Goal: Information Seeking & Learning: Learn about a topic

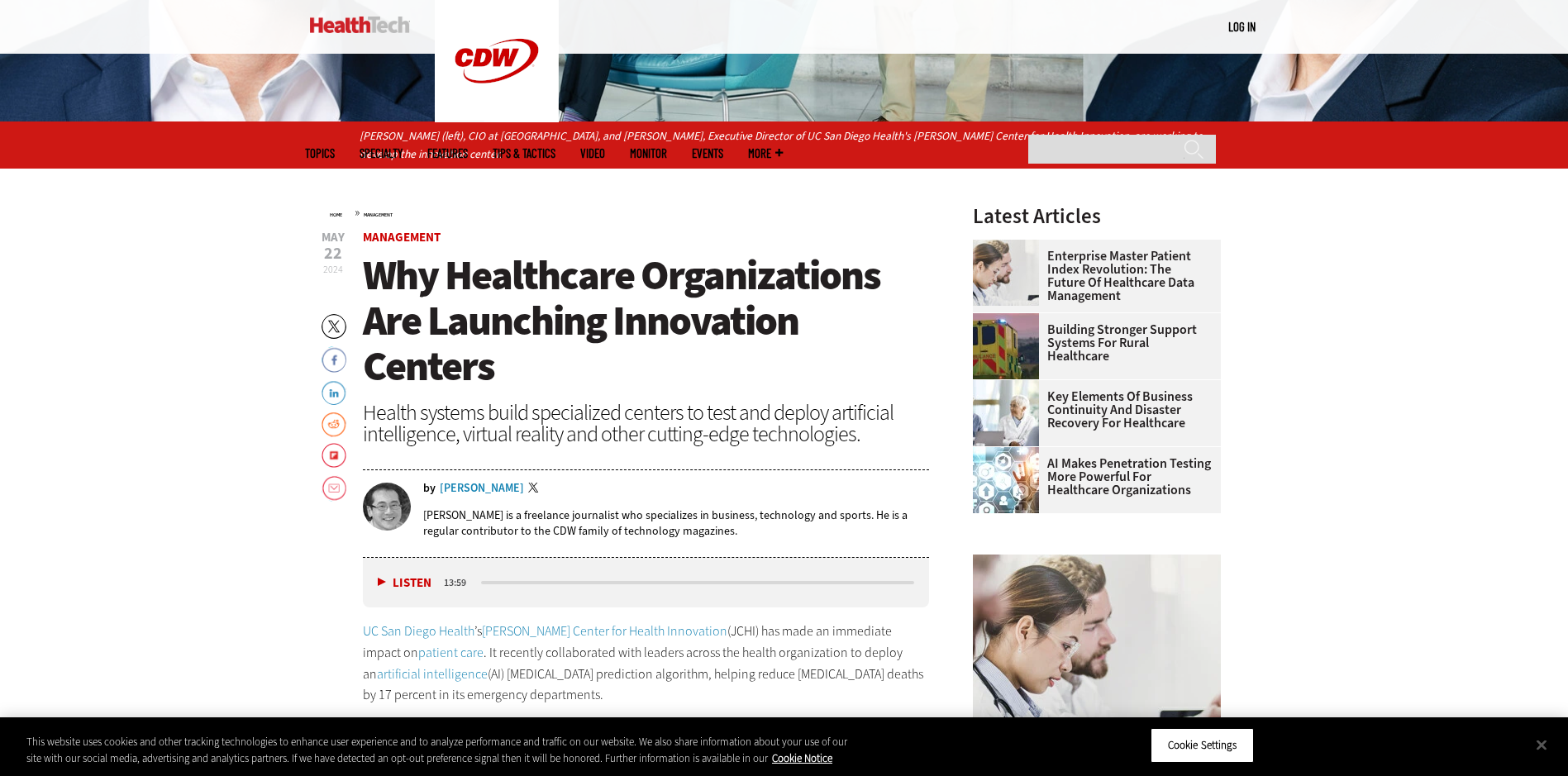
scroll to position [578, 0]
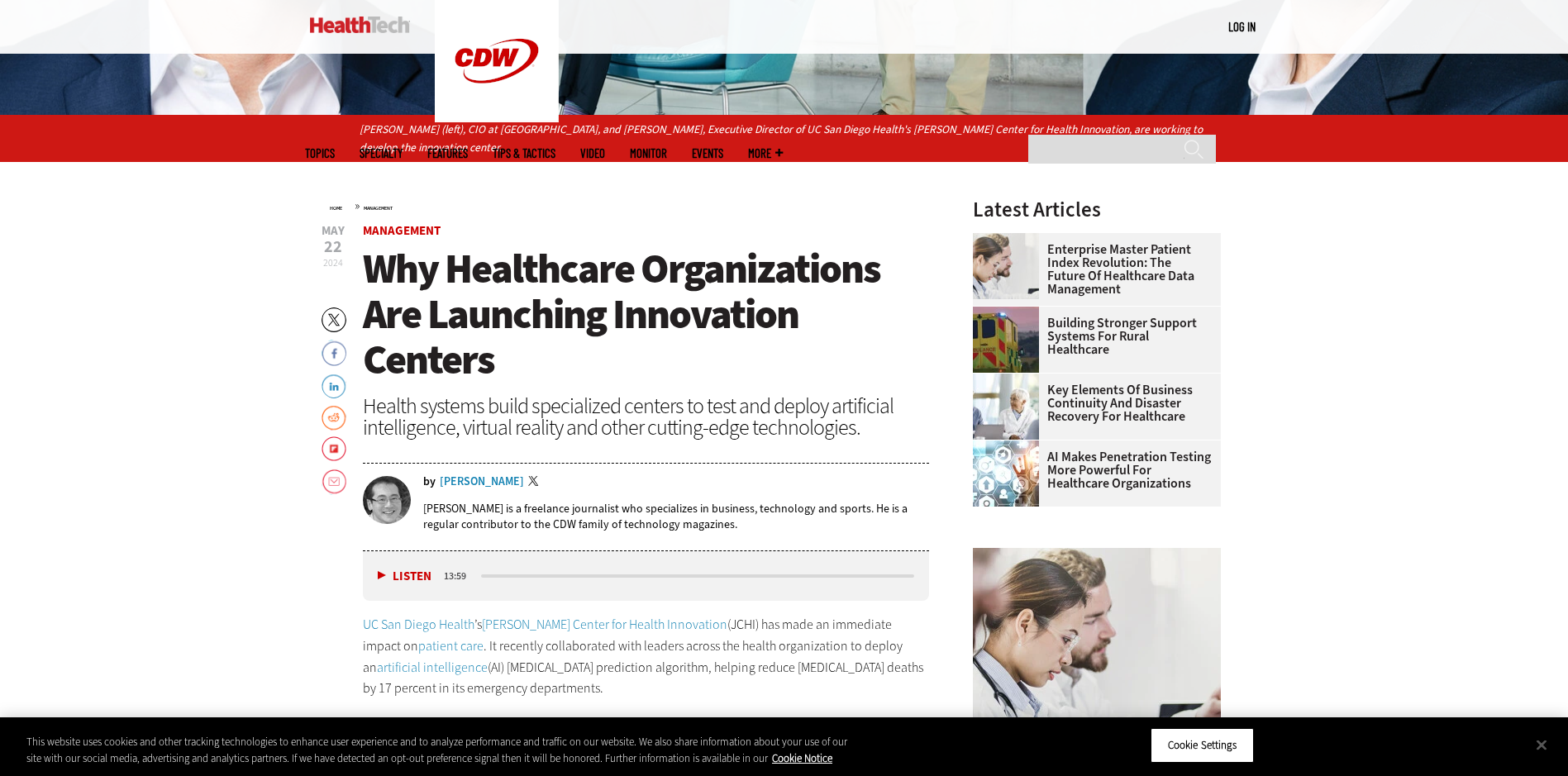
click at [479, 357] on span "Why Healthcare Organizations Are Launching Innovation Centers" at bounding box center [622, 314] width 517 height 145
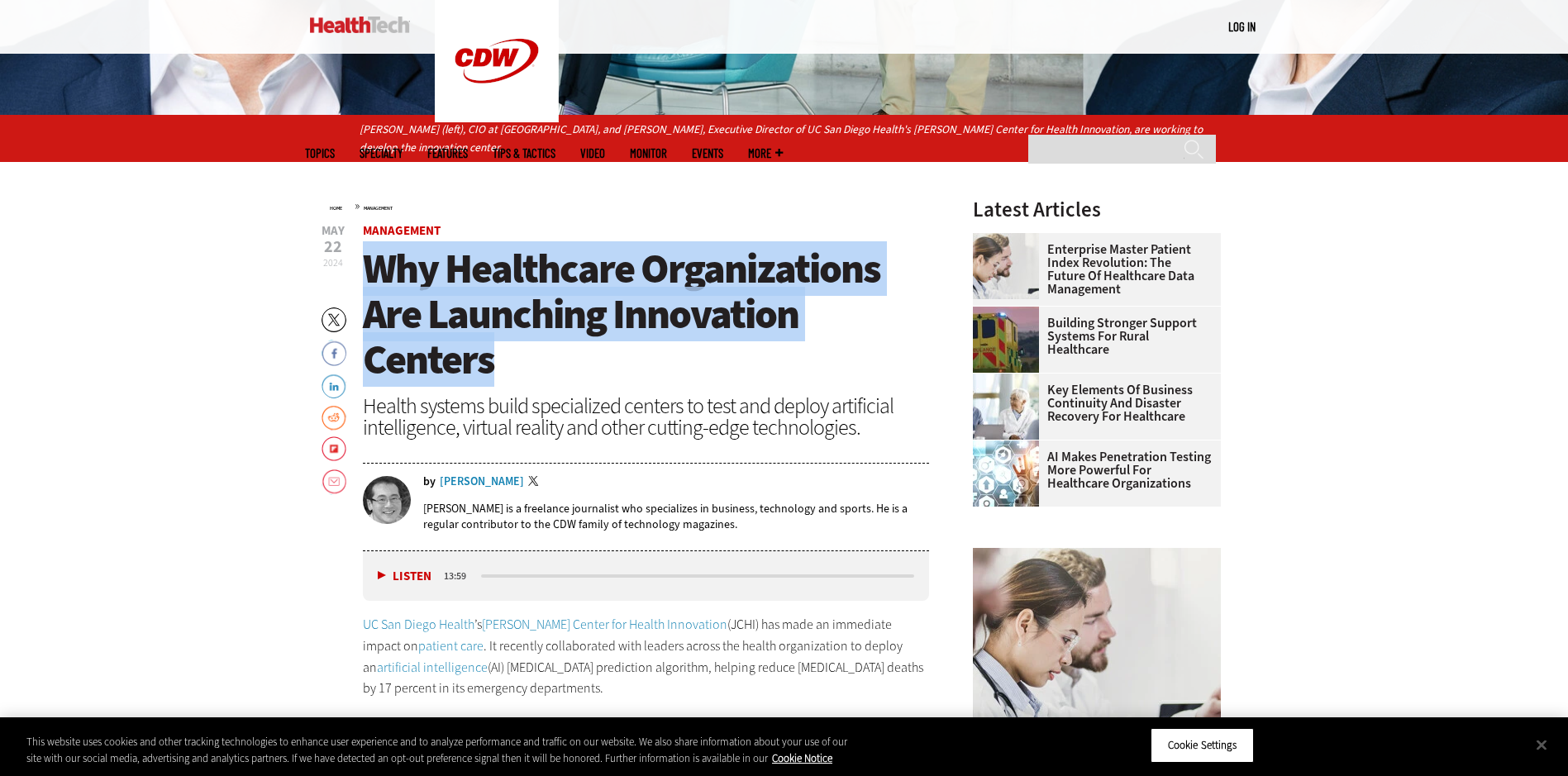
drag, startPoint x: 499, startPoint y: 358, endPoint x: 376, endPoint y: 255, distance: 160.4
click at [376, 255] on h1 "Why Healthcare Organizations Are Launching Innovation Centers" at bounding box center [646, 314] width 567 height 136
copy span "Why Healthcare Organizations Are Launching Innovation Centers"
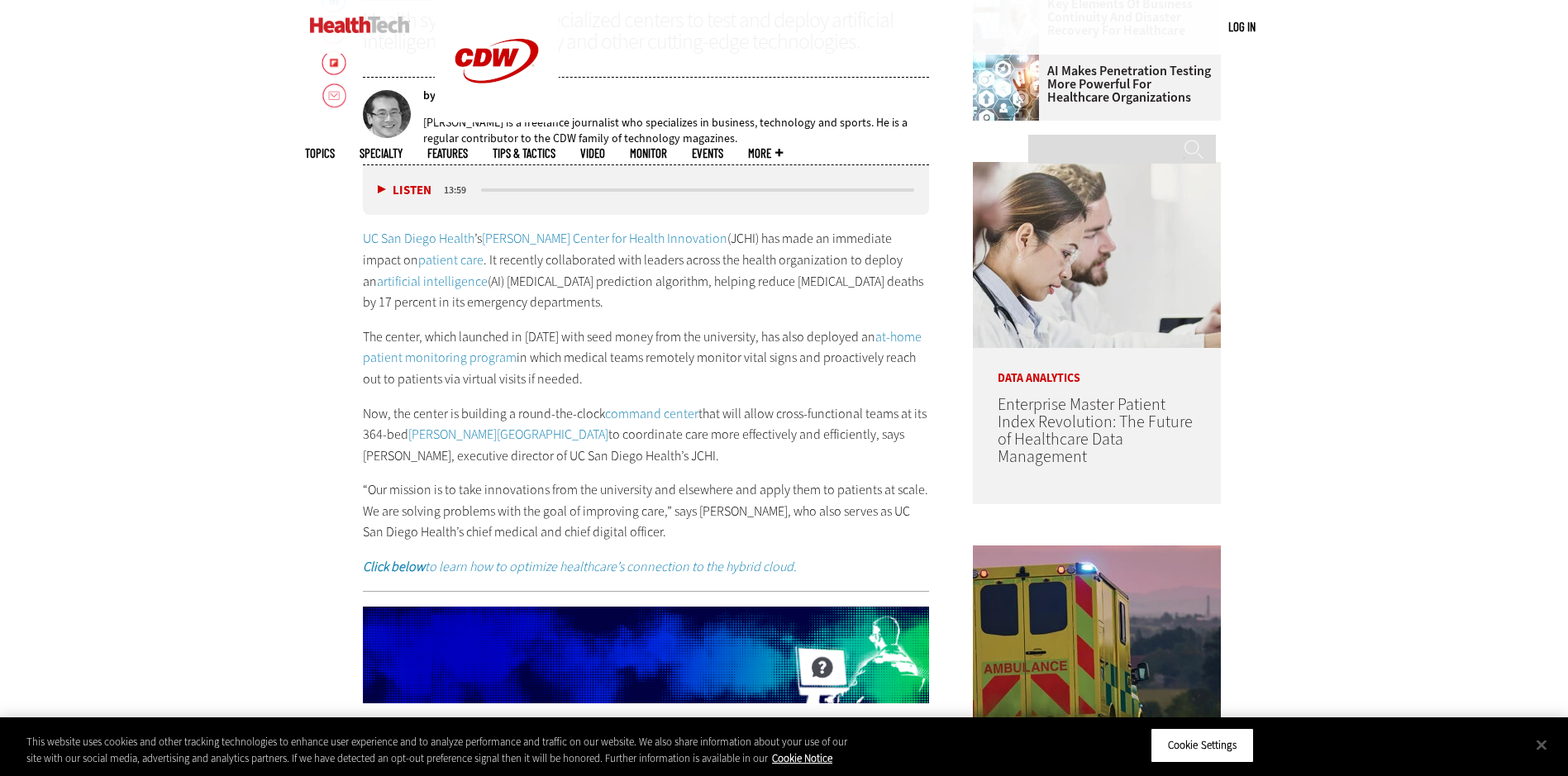
scroll to position [992, 0]
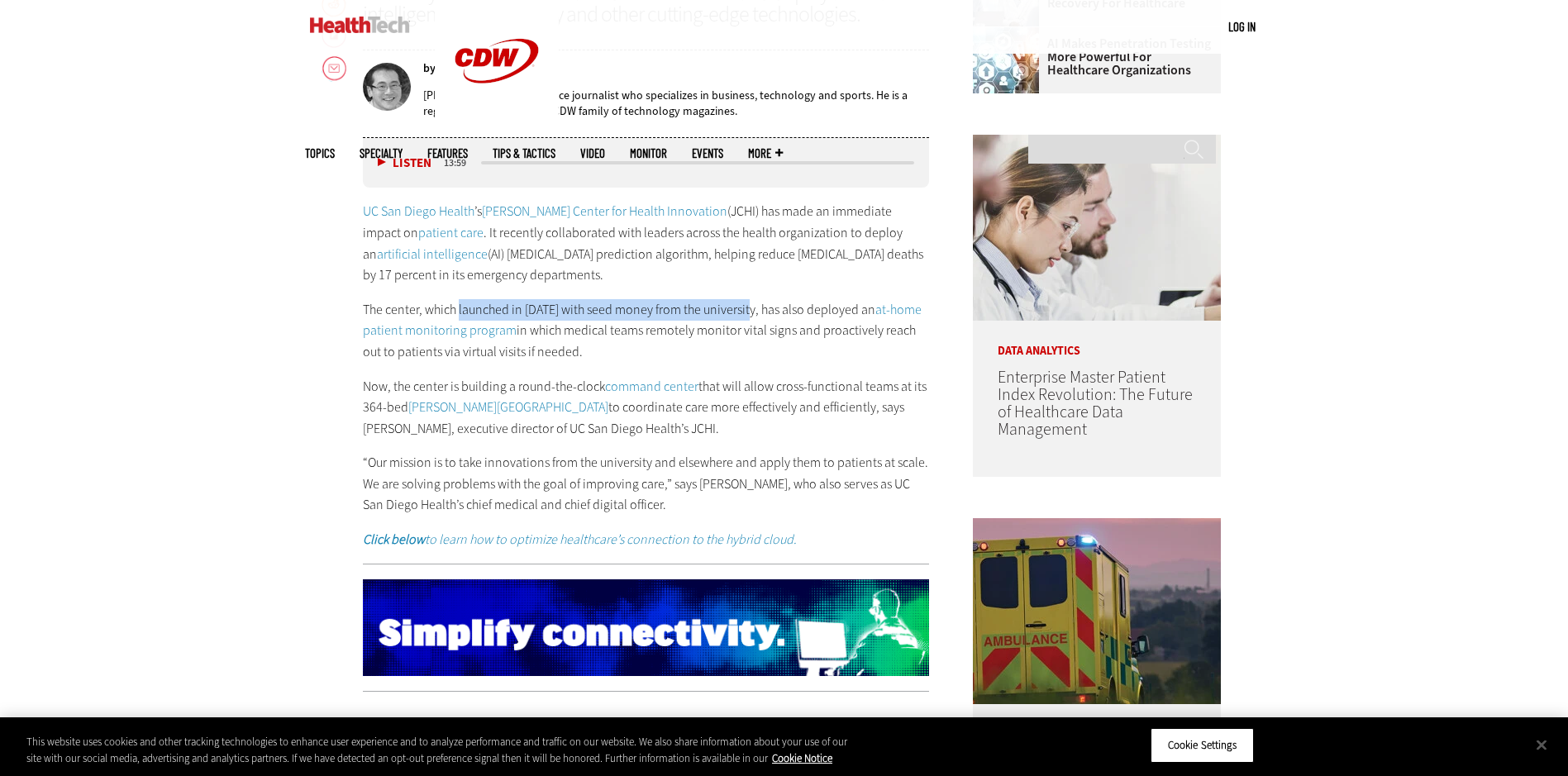
drag, startPoint x: 460, startPoint y: 311, endPoint x: 747, endPoint y: 305, distance: 287.1
click at [747, 305] on p "The center, which launched in [DATE] with seed money from the university, has a…" at bounding box center [646, 331] width 567 height 64
copy p "launched in [DATE] with seed money from the university,"
click at [512, 387] on p "Now, the center is building a round-the-clock command center that will allow cr…" at bounding box center [646, 408] width 567 height 64
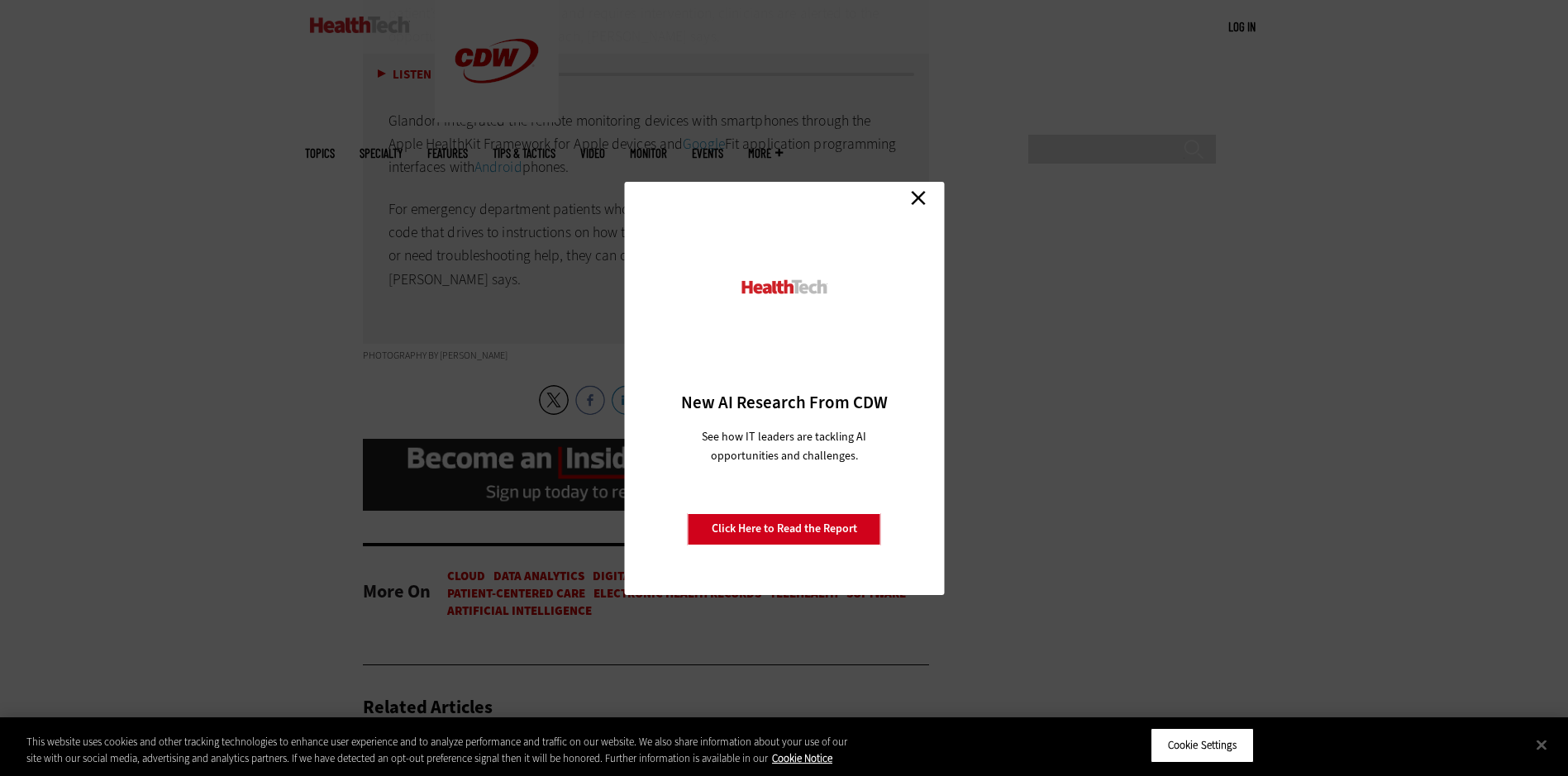
scroll to position [6284, 0]
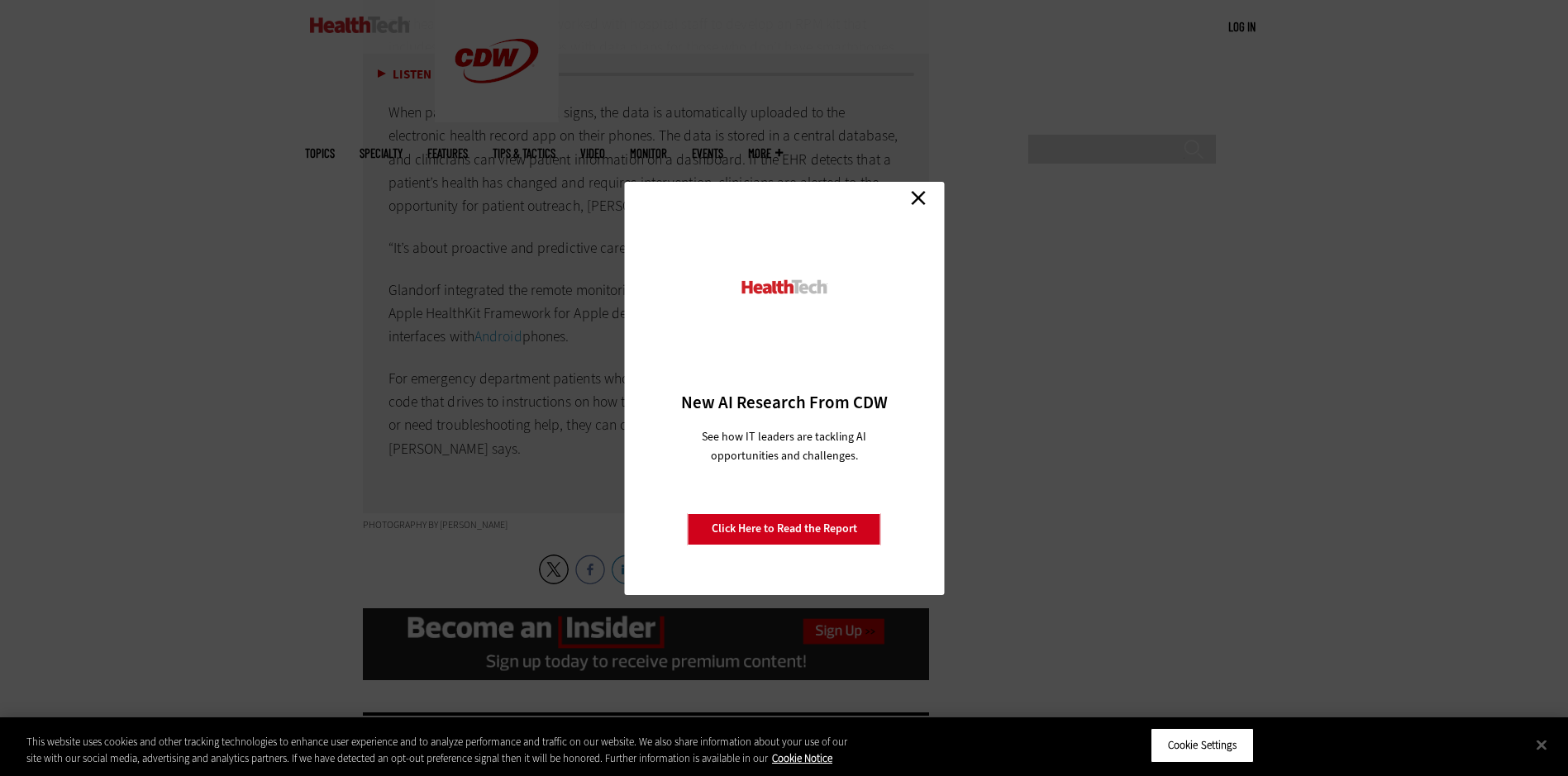
click at [921, 188] on link "Close" at bounding box center [918, 198] width 25 height 25
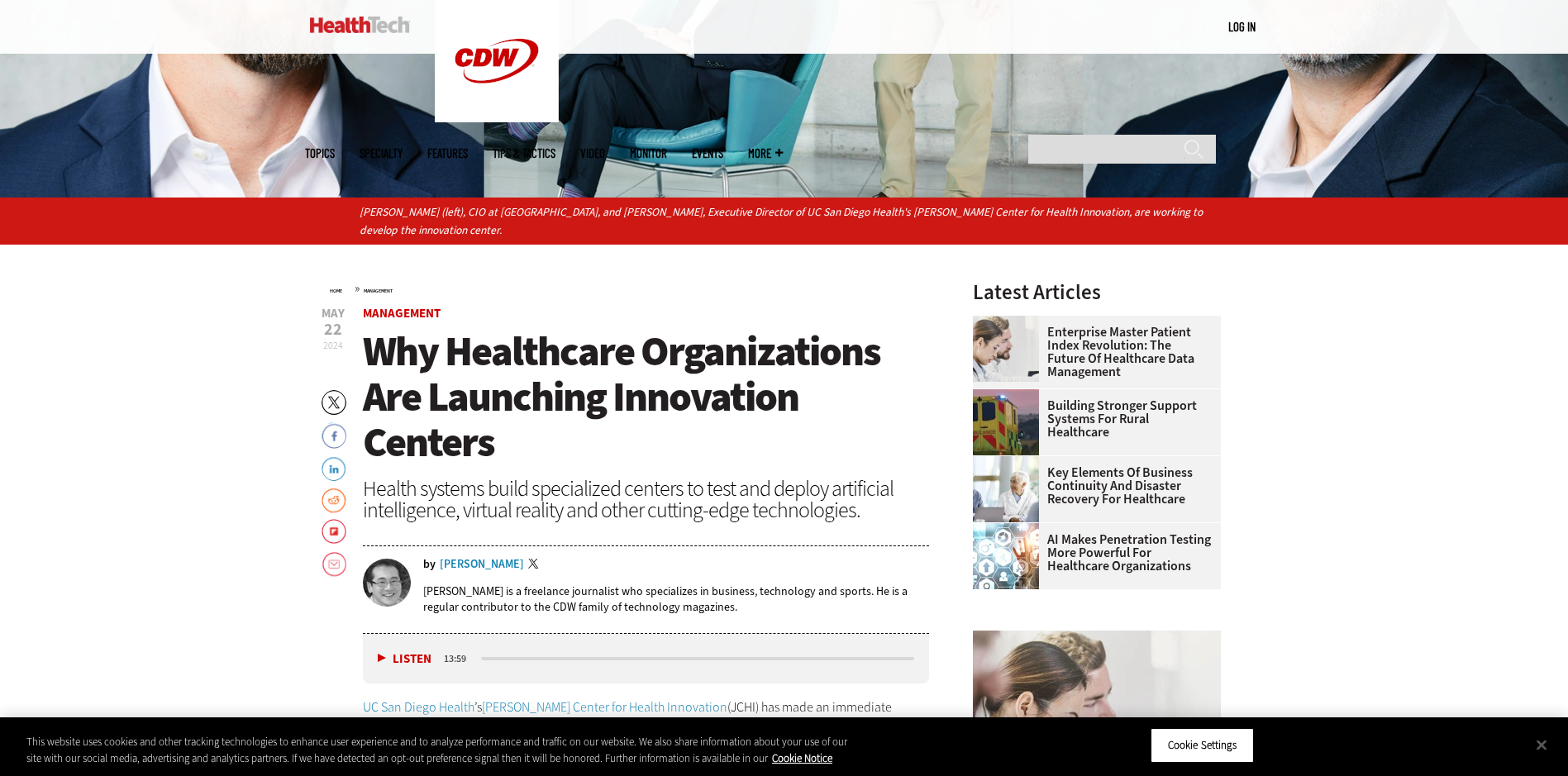
scroll to position [1075, 0]
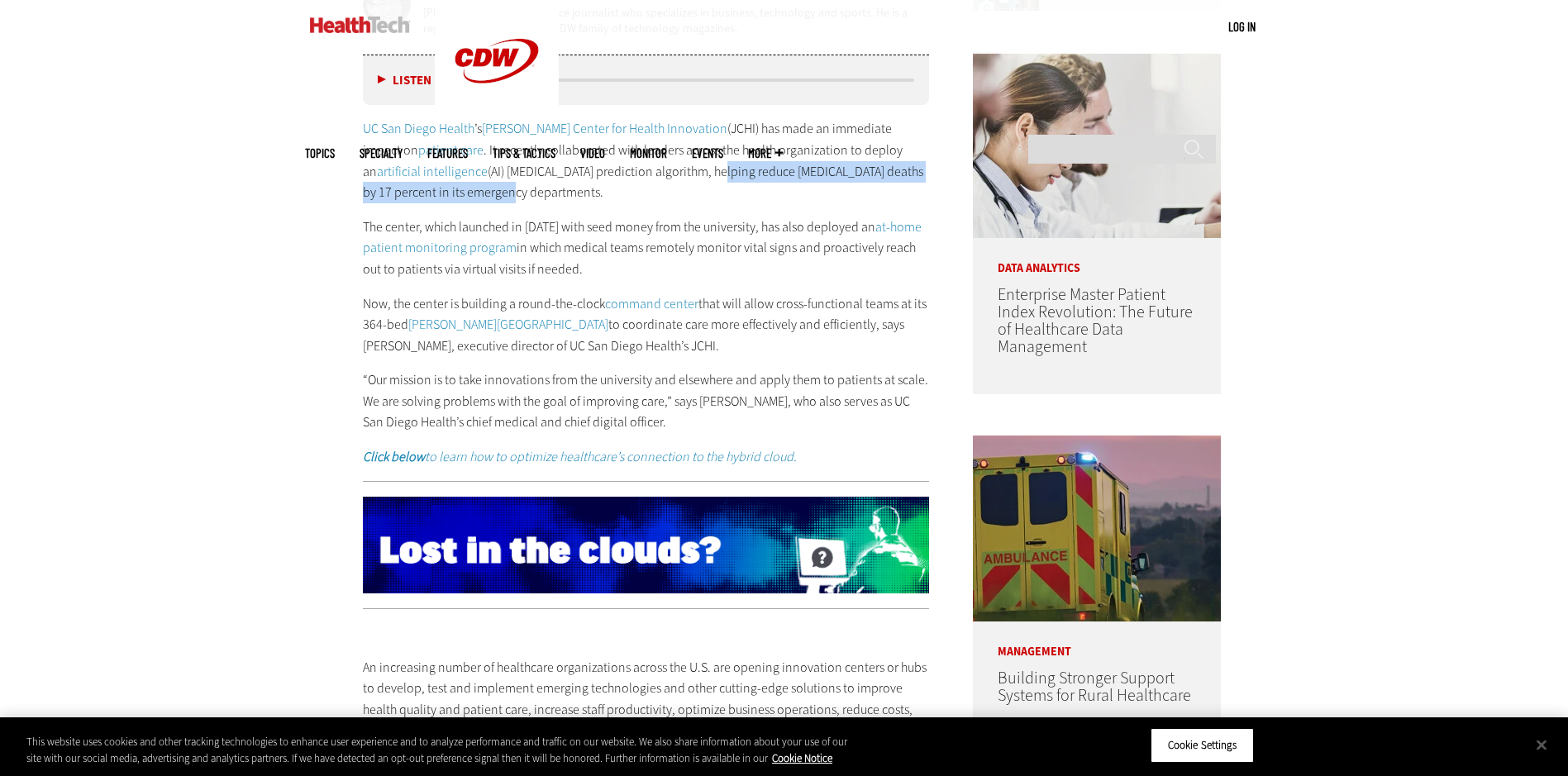
drag, startPoint x: 646, startPoint y: 174, endPoint x: 662, endPoint y: 188, distance: 21.3
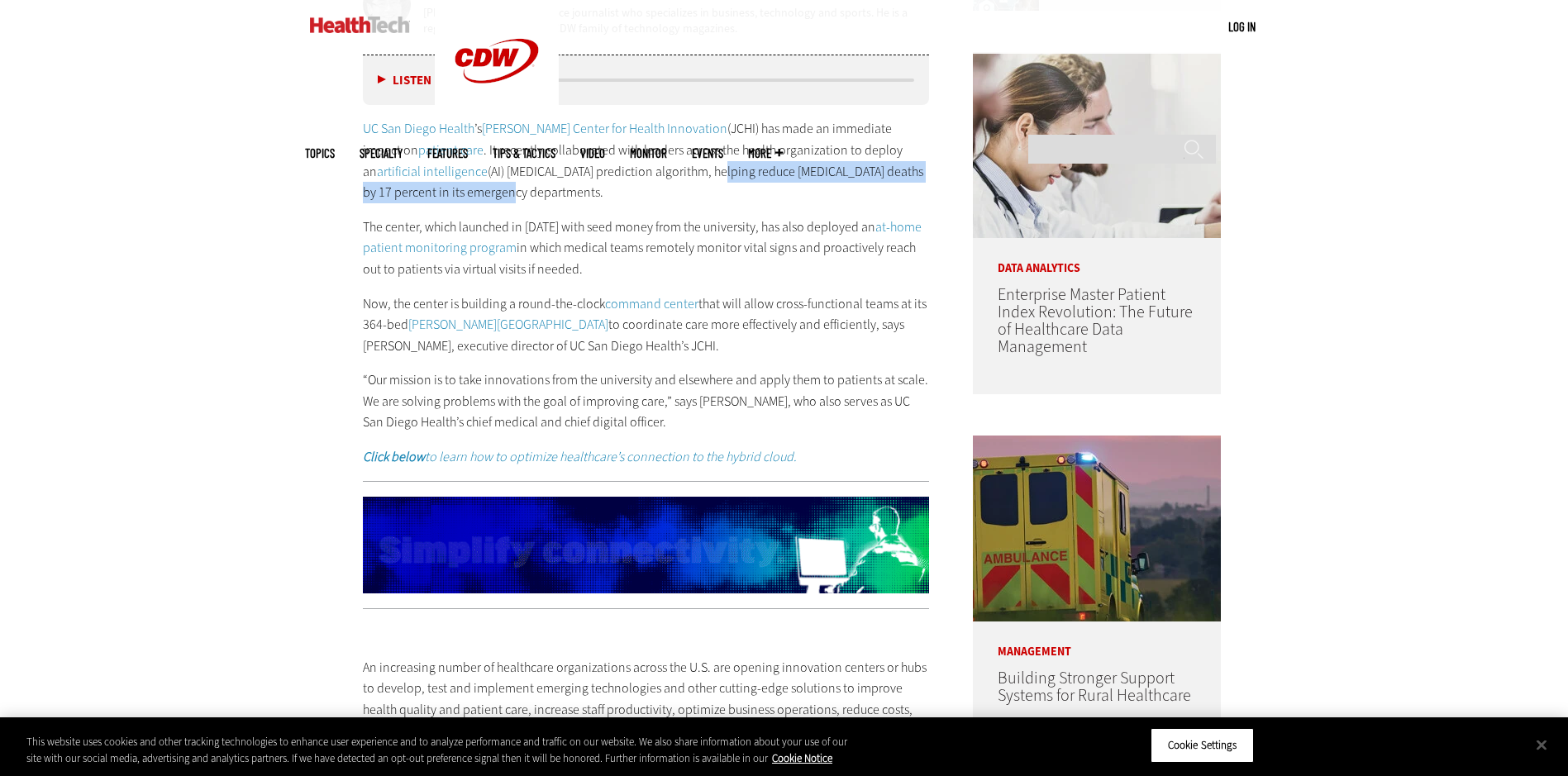
click at [662, 188] on p "UC San Diego Health ’s [PERSON_NAME] Center for Health Innovation (JCHI) has ma…" at bounding box center [646, 159] width 567 height 84
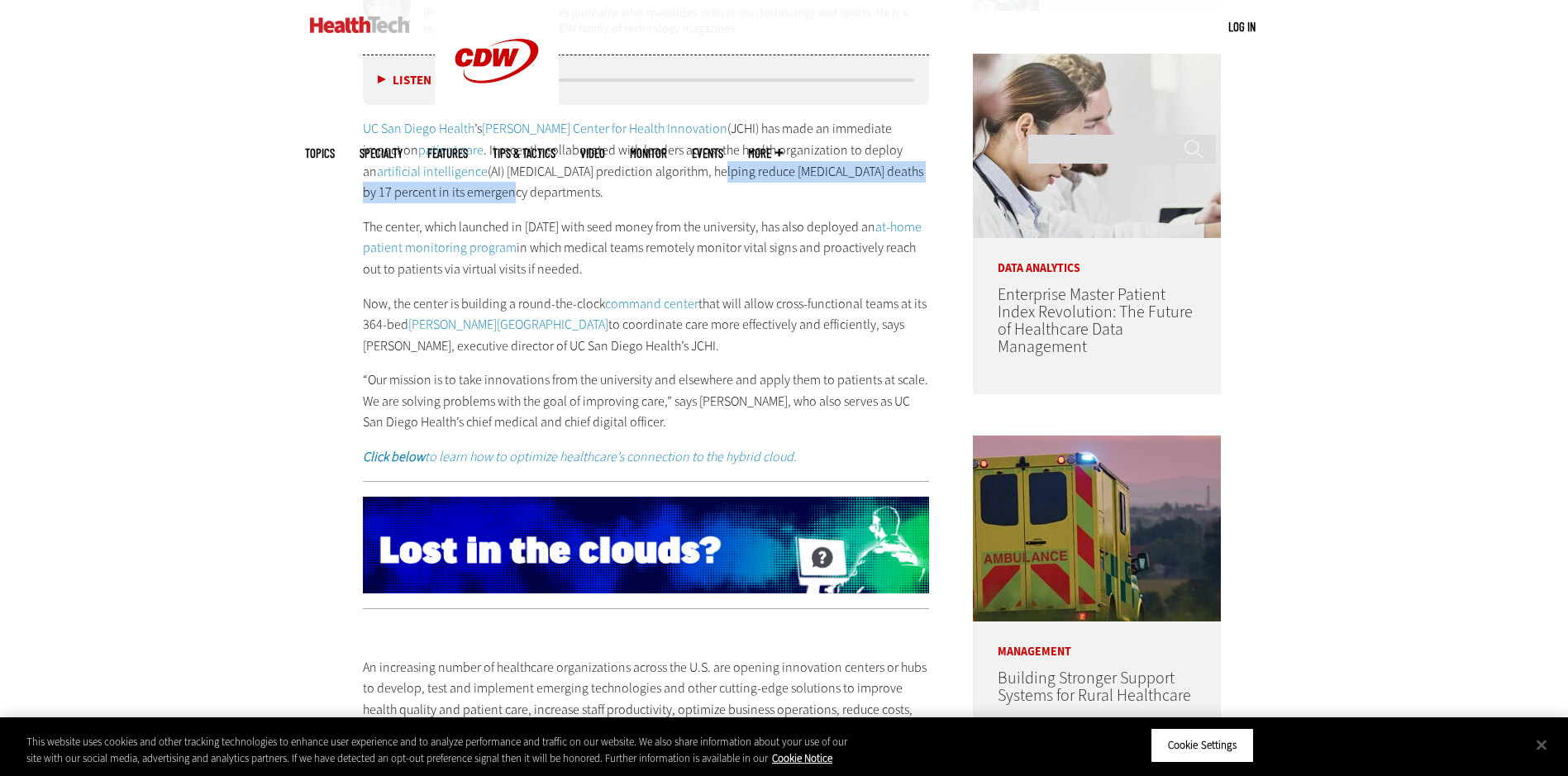
copy p "educe [MEDICAL_DATA] deaths by 17 percent in its emergency departments."
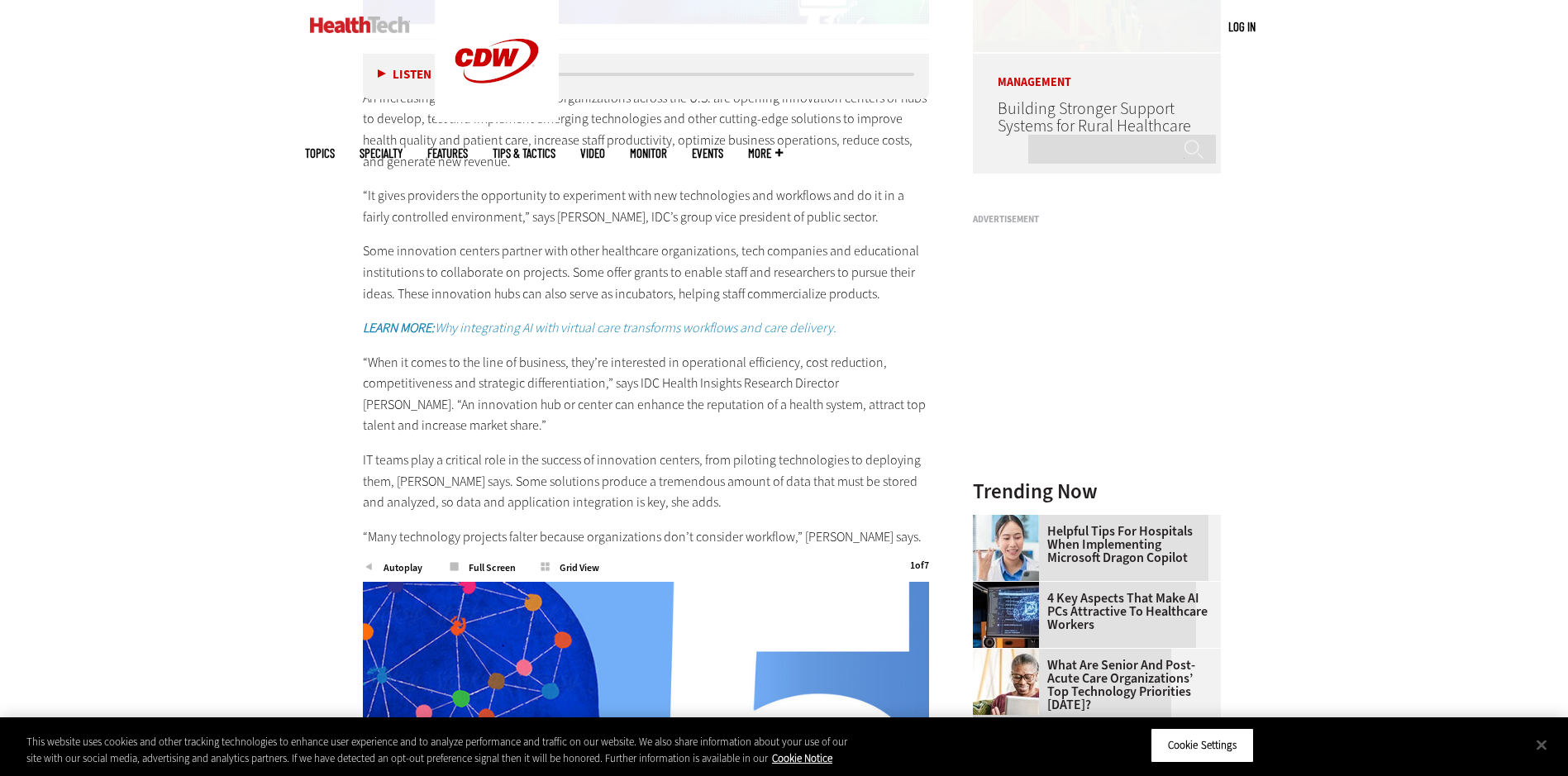
scroll to position [1654, 0]
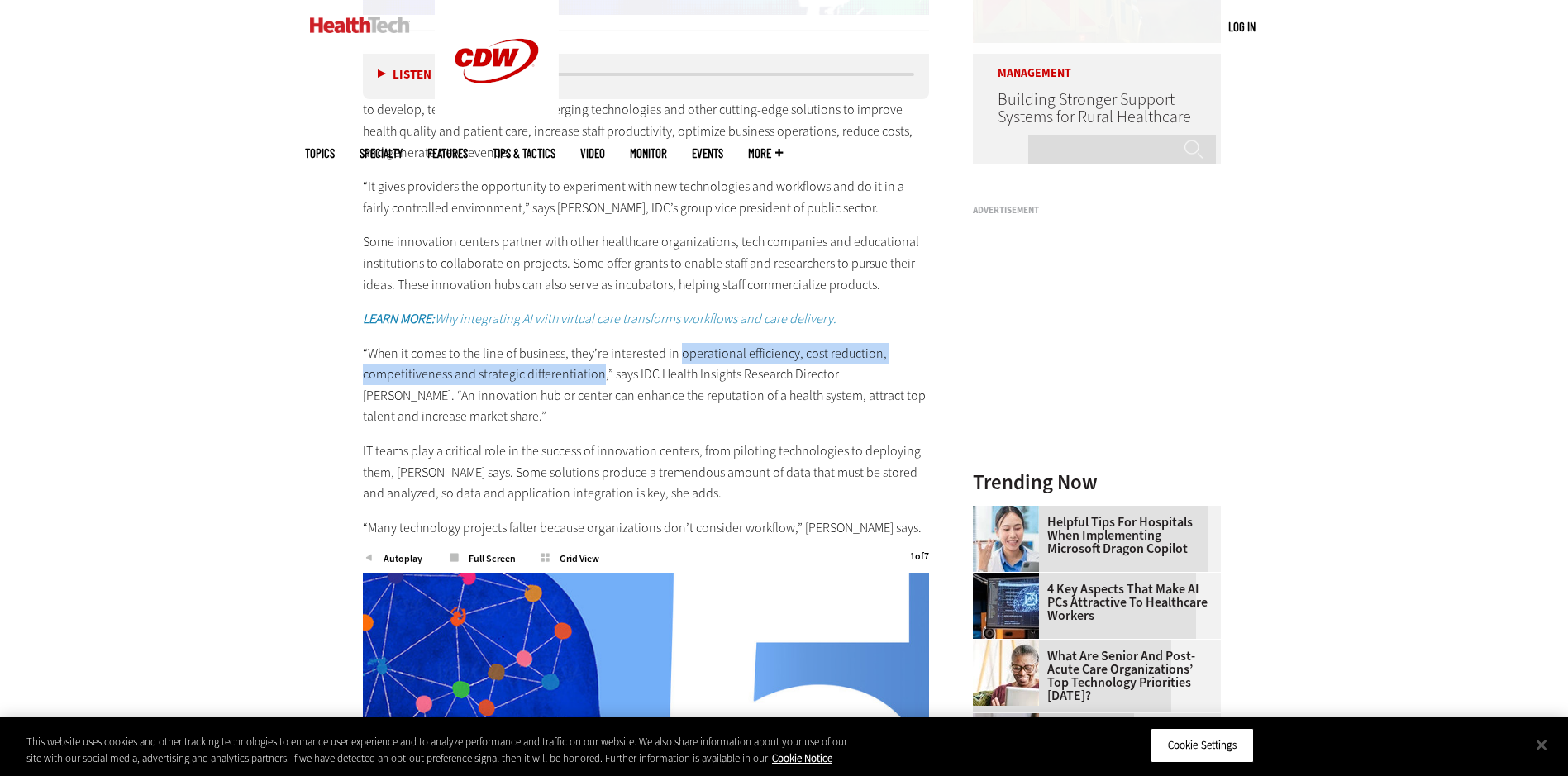
drag, startPoint x: 676, startPoint y: 355, endPoint x: 597, endPoint y: 375, distance: 81.5
click at [597, 375] on p "“When it comes to the line of business, they’re interested in operational effic…" at bounding box center [646, 384] width 567 height 84
copy p "operational efficiency, cost reduction, competitiveness and strategic different…"
click at [549, 423] on p "“When it comes to the line of business, they’re interested in operational effic…" at bounding box center [646, 384] width 567 height 84
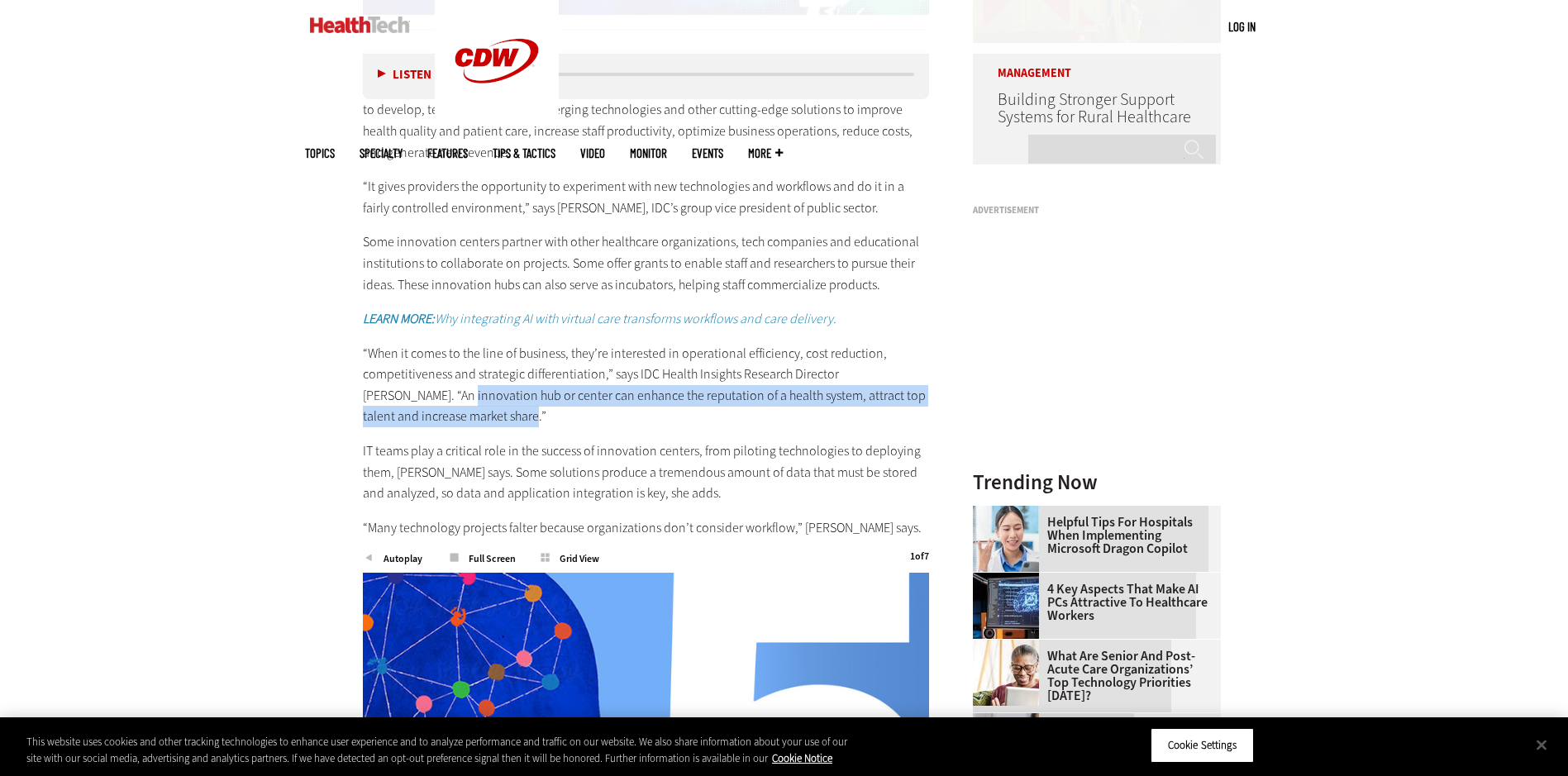
drag, startPoint x: 383, startPoint y: 394, endPoint x: 431, endPoint y: 411, distance: 50.9
click at [431, 411] on p "“When it comes to the line of business, they’re interested in operational effic…" at bounding box center [646, 384] width 567 height 84
copy p "innovation hub or center can enhance the reputation of a health system, attract…"
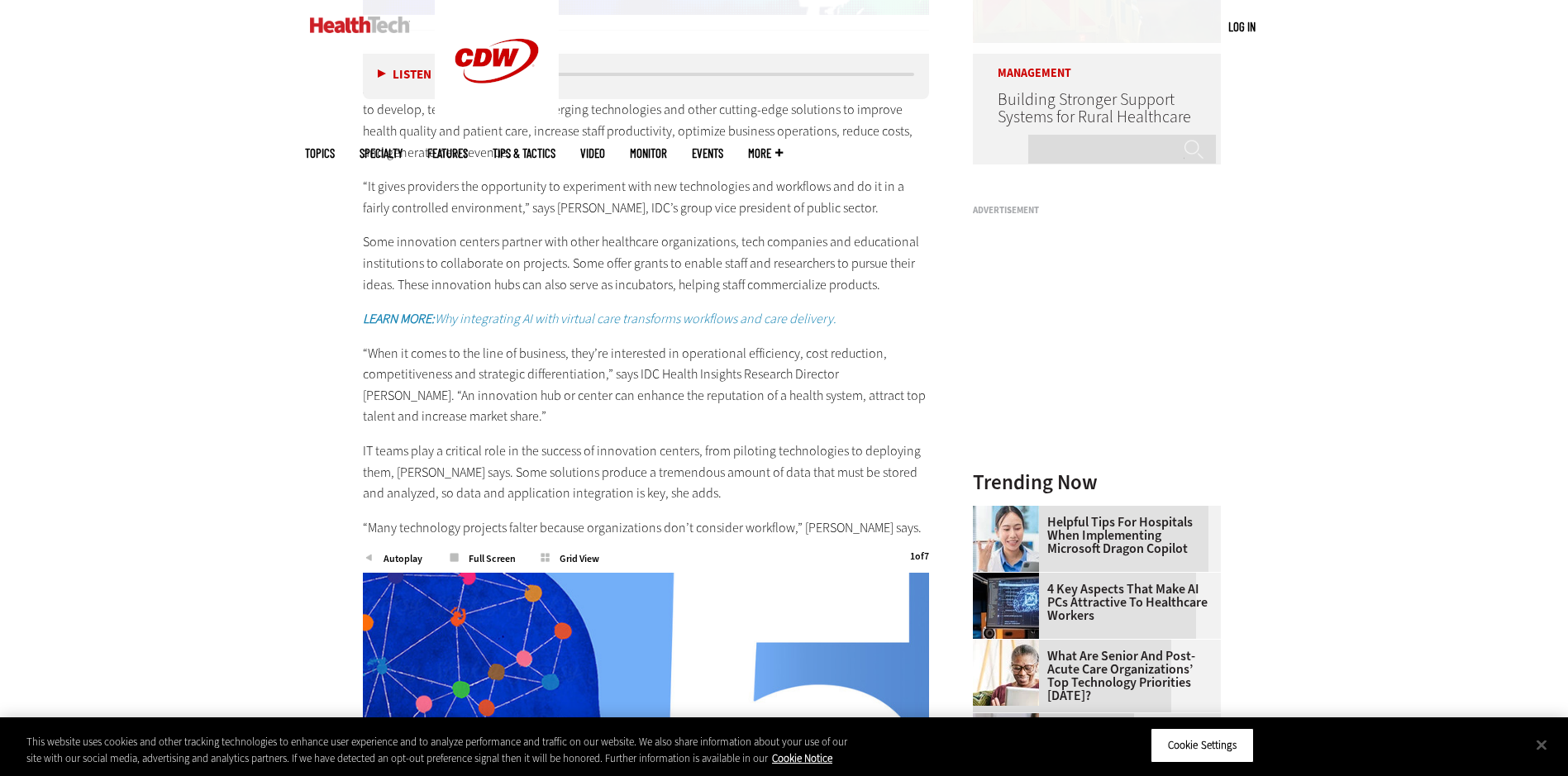
click at [472, 467] on p "IT teams play a critical role in the success of innovation centers, from piloti…" at bounding box center [646, 472] width 567 height 64
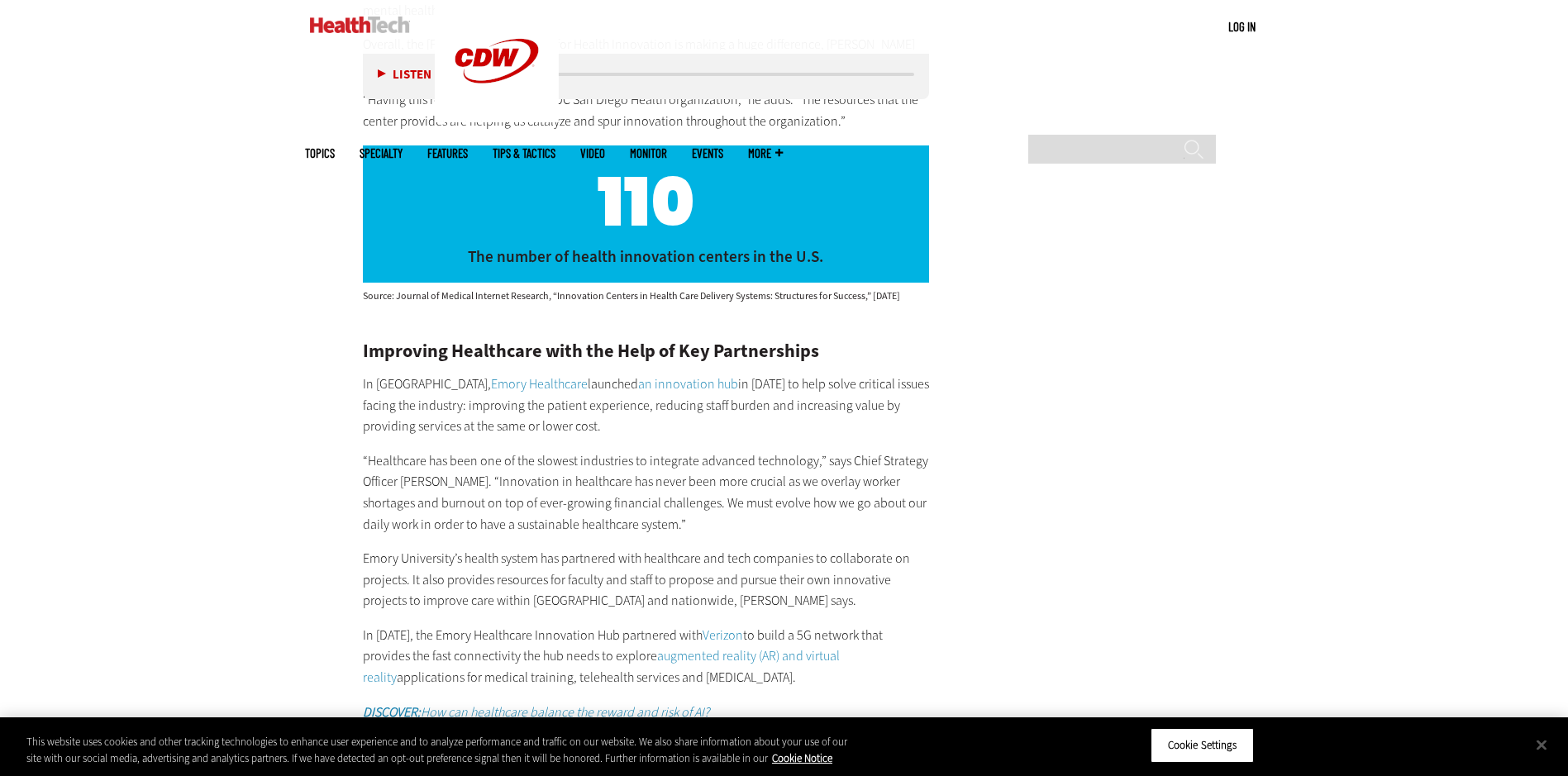
scroll to position [3969, 0]
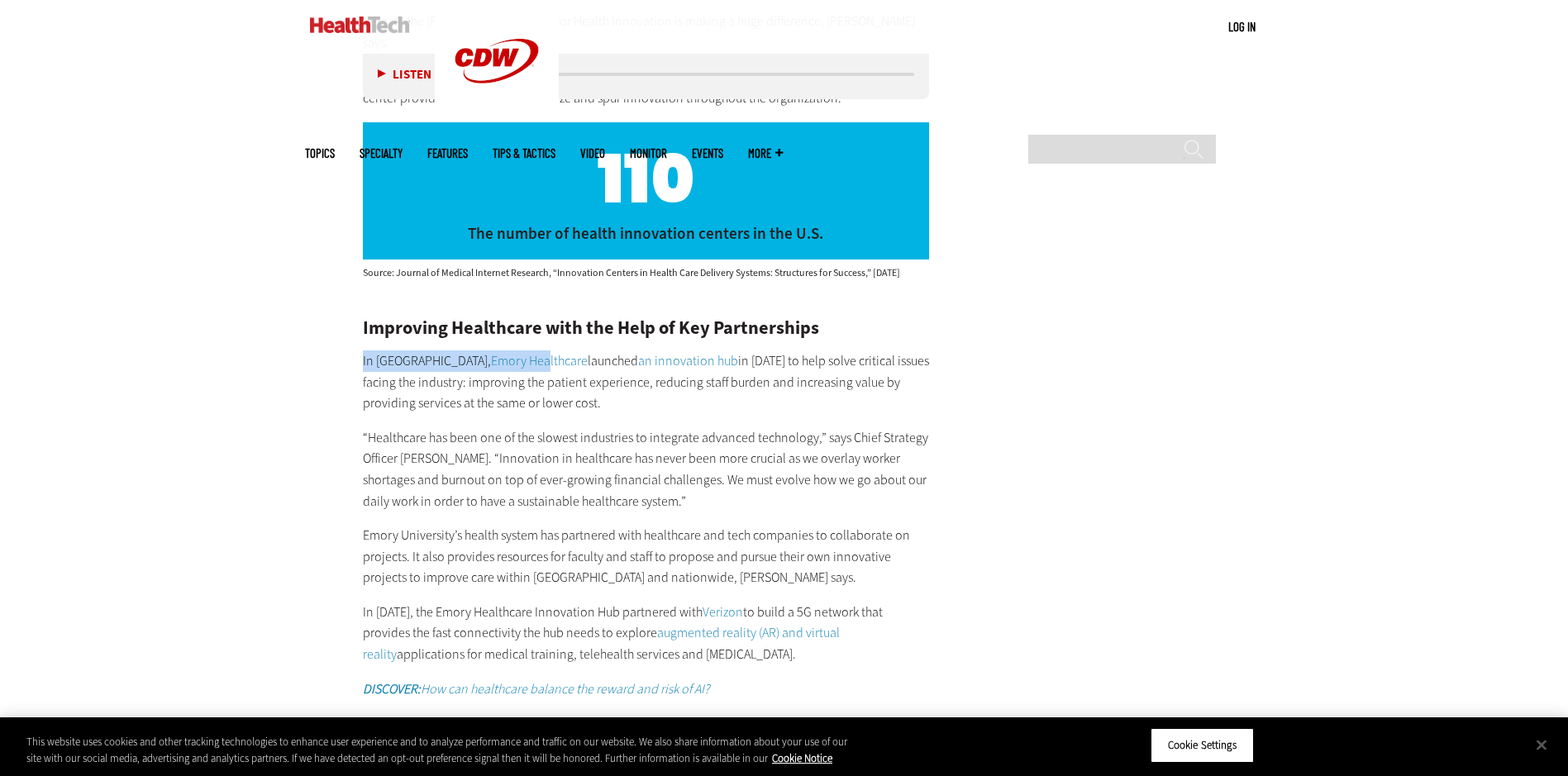
drag, startPoint x: 354, startPoint y: 297, endPoint x: 470, endPoint y: 299, distance: 116.0
click at [470, 299] on article "[DATE] Twitter Facebook LinkedIn Reddit Flipboard Email Management Why Healthca…" at bounding box center [630, 160] width 600 height 6651
click at [659, 428] on p "“Healthcare has been one of the slowest industries to integrate advanced techno…" at bounding box center [646, 469] width 567 height 84
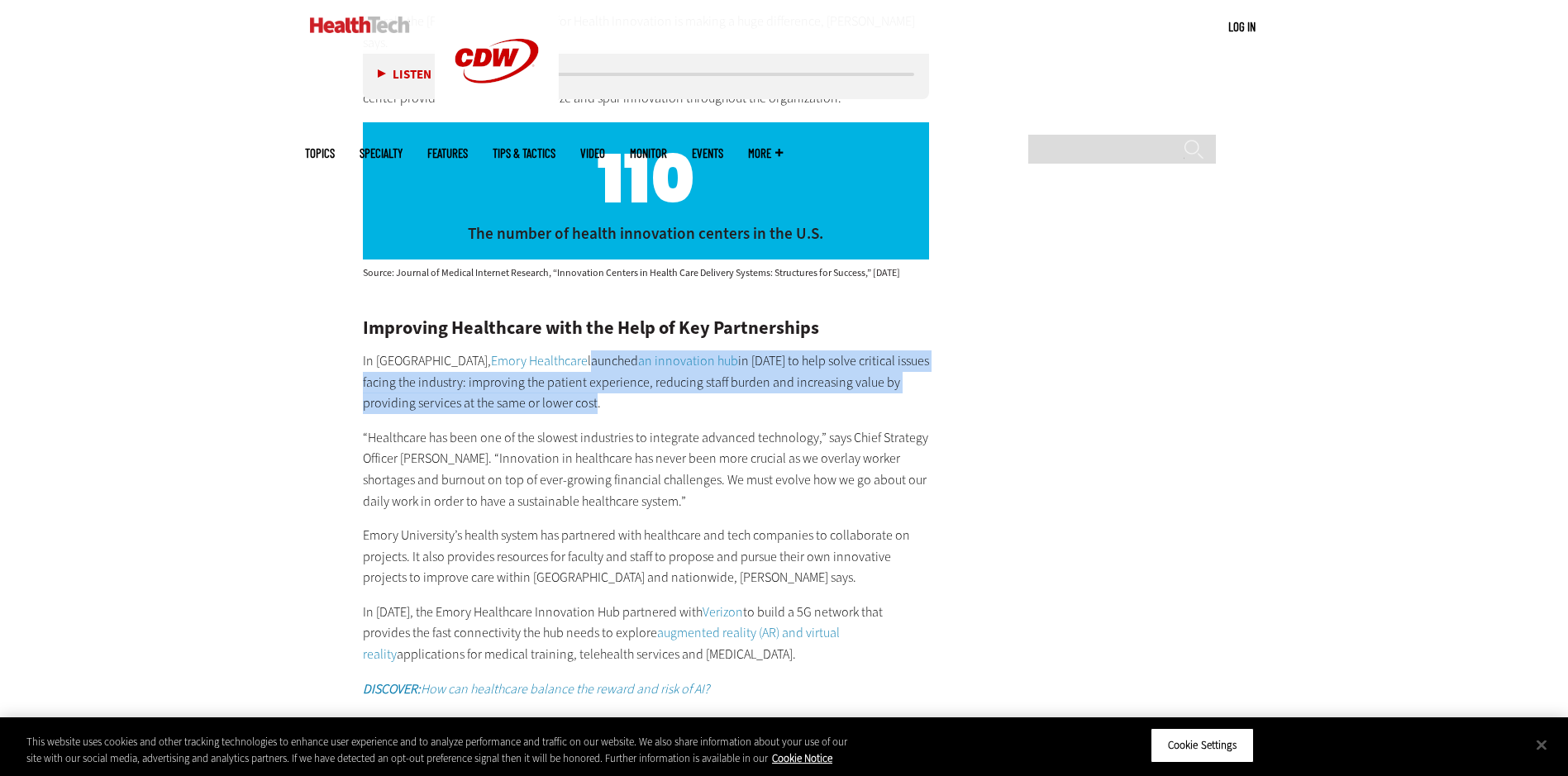
drag, startPoint x: 516, startPoint y: 293, endPoint x: 555, endPoint y: 341, distance: 61.8
click at [555, 351] on p "In [GEOGRAPHIC_DATA], Emory Healthcare launched an innovation hub in [DATE] to …" at bounding box center [646, 383] width 567 height 64
copy p "launched an innovation hub in [DATE] to help solve critical issues facing the i…"
drag, startPoint x: 616, startPoint y: 547, endPoint x: 710, endPoint y: 588, distance: 102.6
click at [710, 601] on p "In [DATE], the Emory Healthcare Innovation Hub partnered with Verizon to build …" at bounding box center [646, 633] width 567 height 64
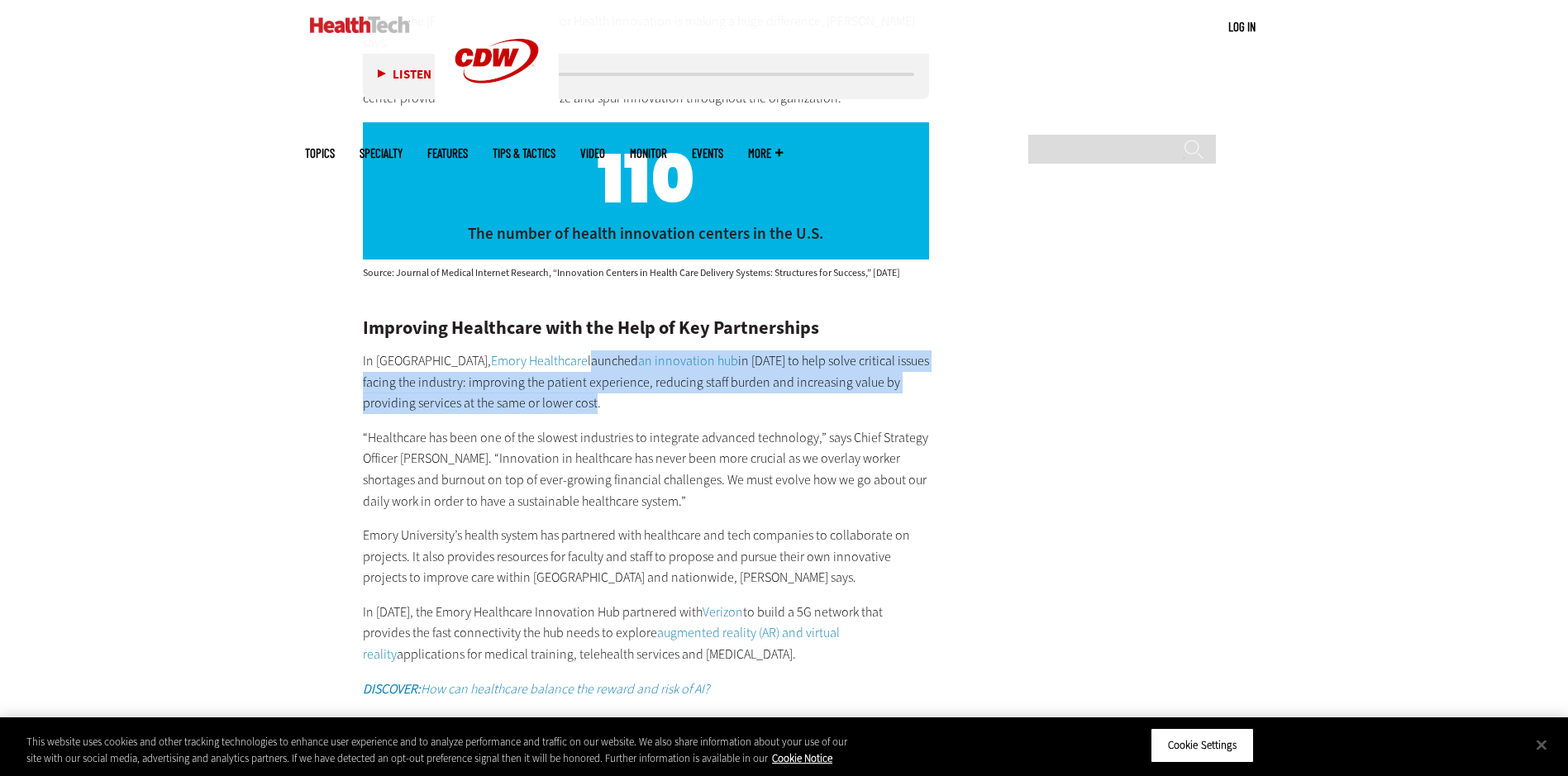
copy p "artnered with Verizon to build a 5G network that provides the fast connectivity…"
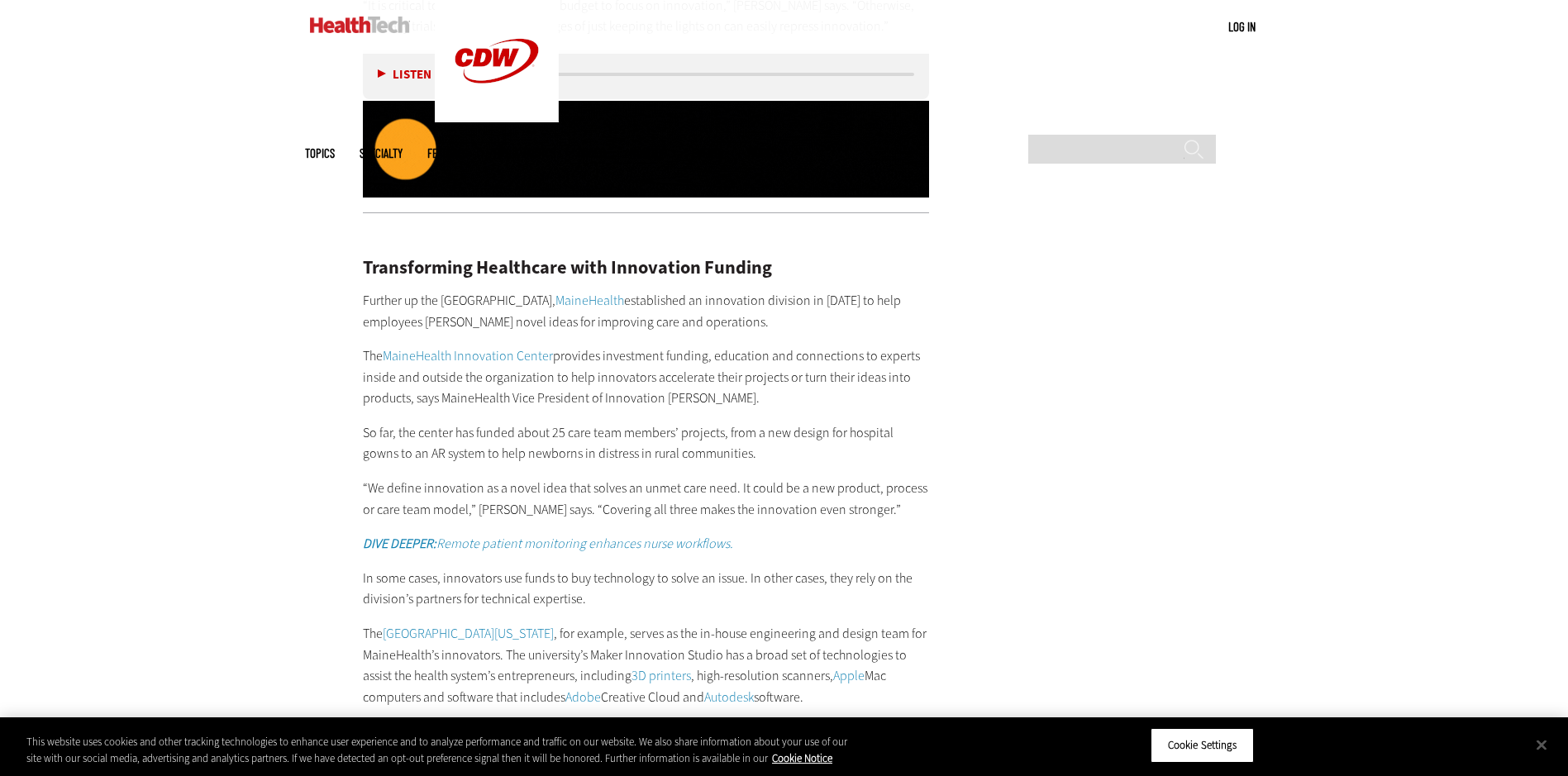
scroll to position [4961, 0]
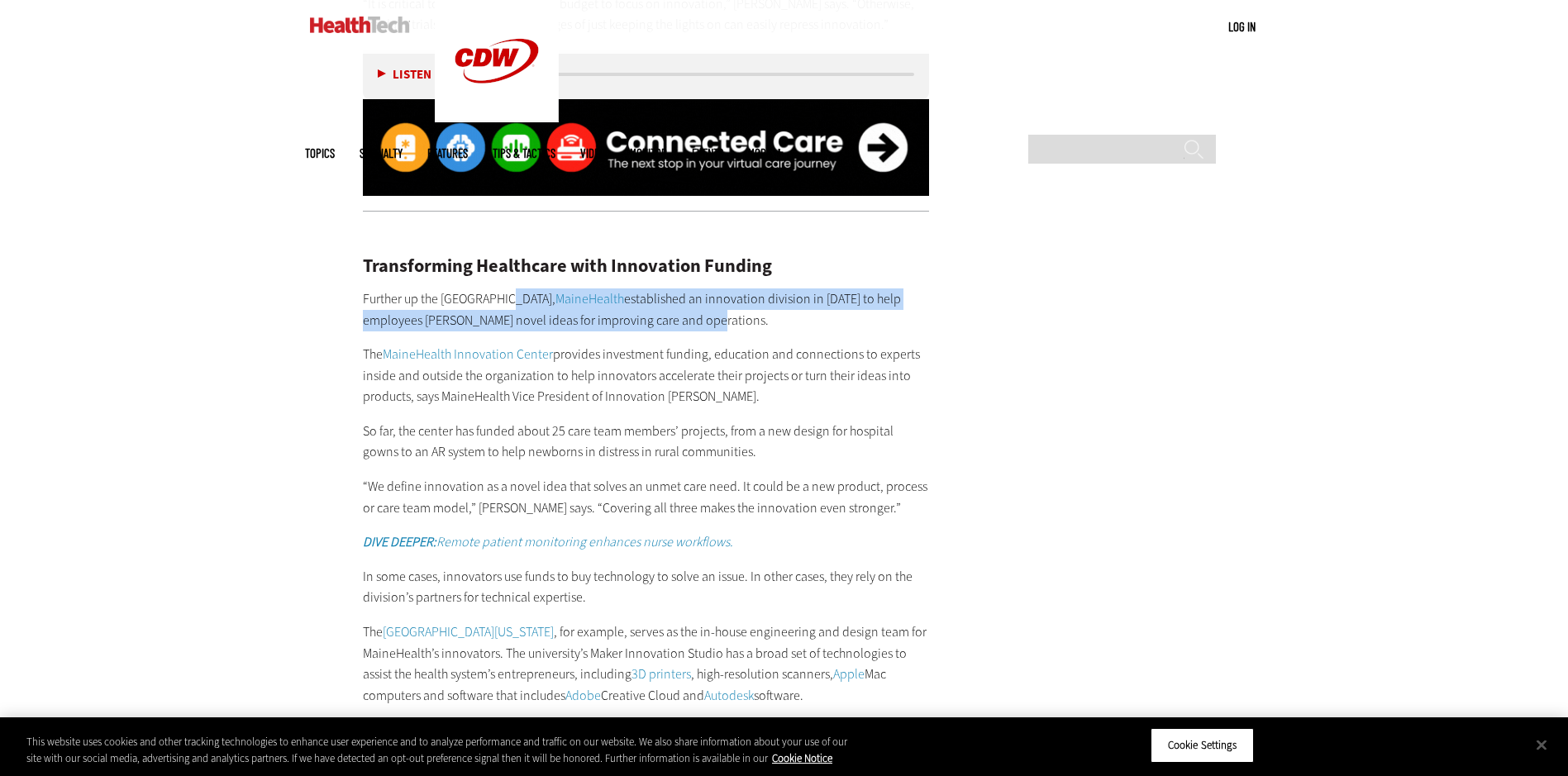
drag, startPoint x: 498, startPoint y: 217, endPoint x: 608, endPoint y: 240, distance: 112.4
click at [608, 289] on p "Further up the [GEOGRAPHIC_DATA], MaineHealth established an innovation divisio…" at bounding box center [646, 310] width 567 height 43
copy p "MaineHealth established an innovation division in [DATE] to help employees [PER…"
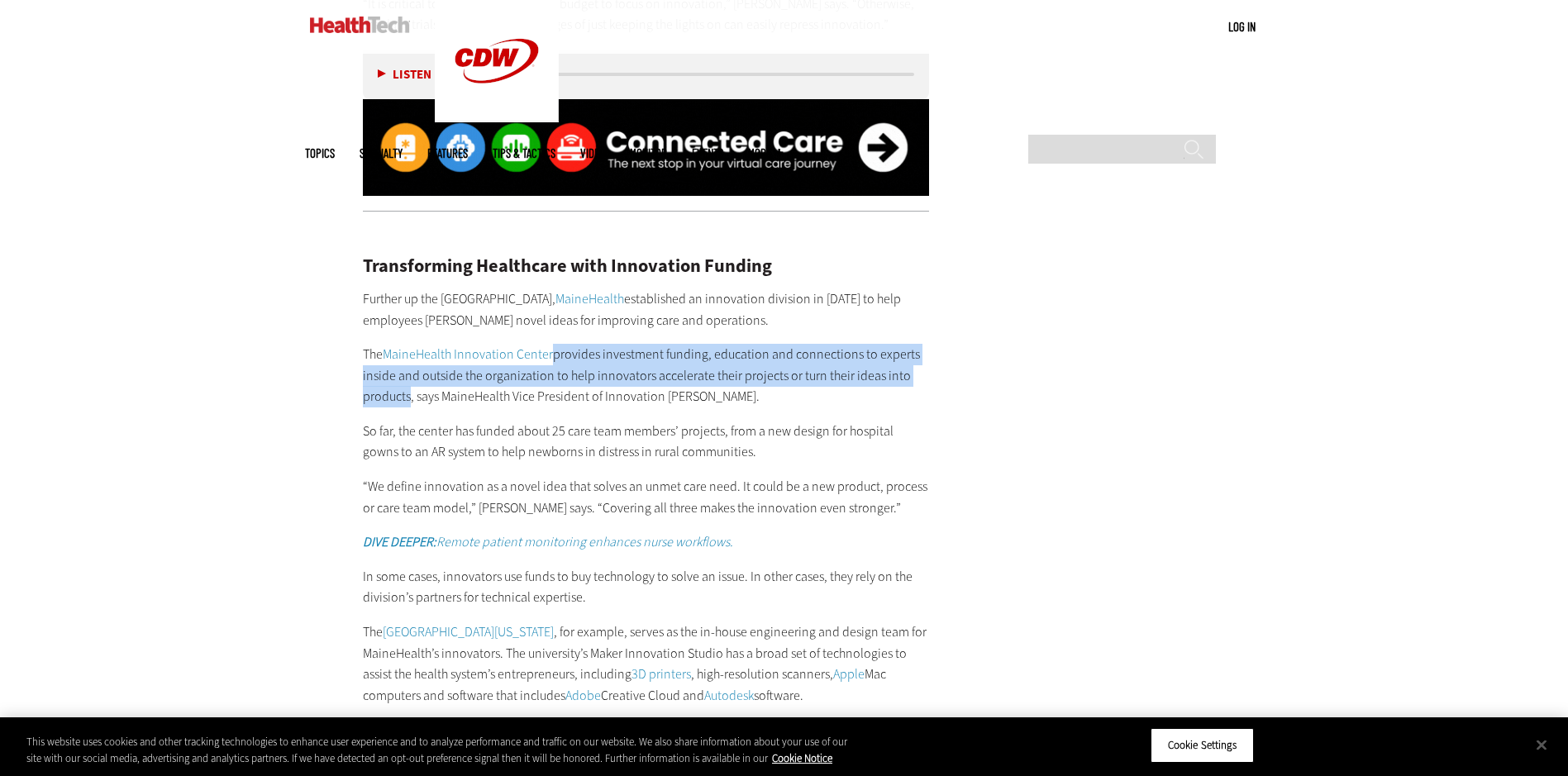
drag, startPoint x: 554, startPoint y: 274, endPoint x: 409, endPoint y: 315, distance: 150.7
click at [409, 344] on p "The MaineHealth Innovation Center provides investment funding, education and co…" at bounding box center [646, 376] width 567 height 64
copy p "provides investment funding, education and connections to experts inside and ou…"
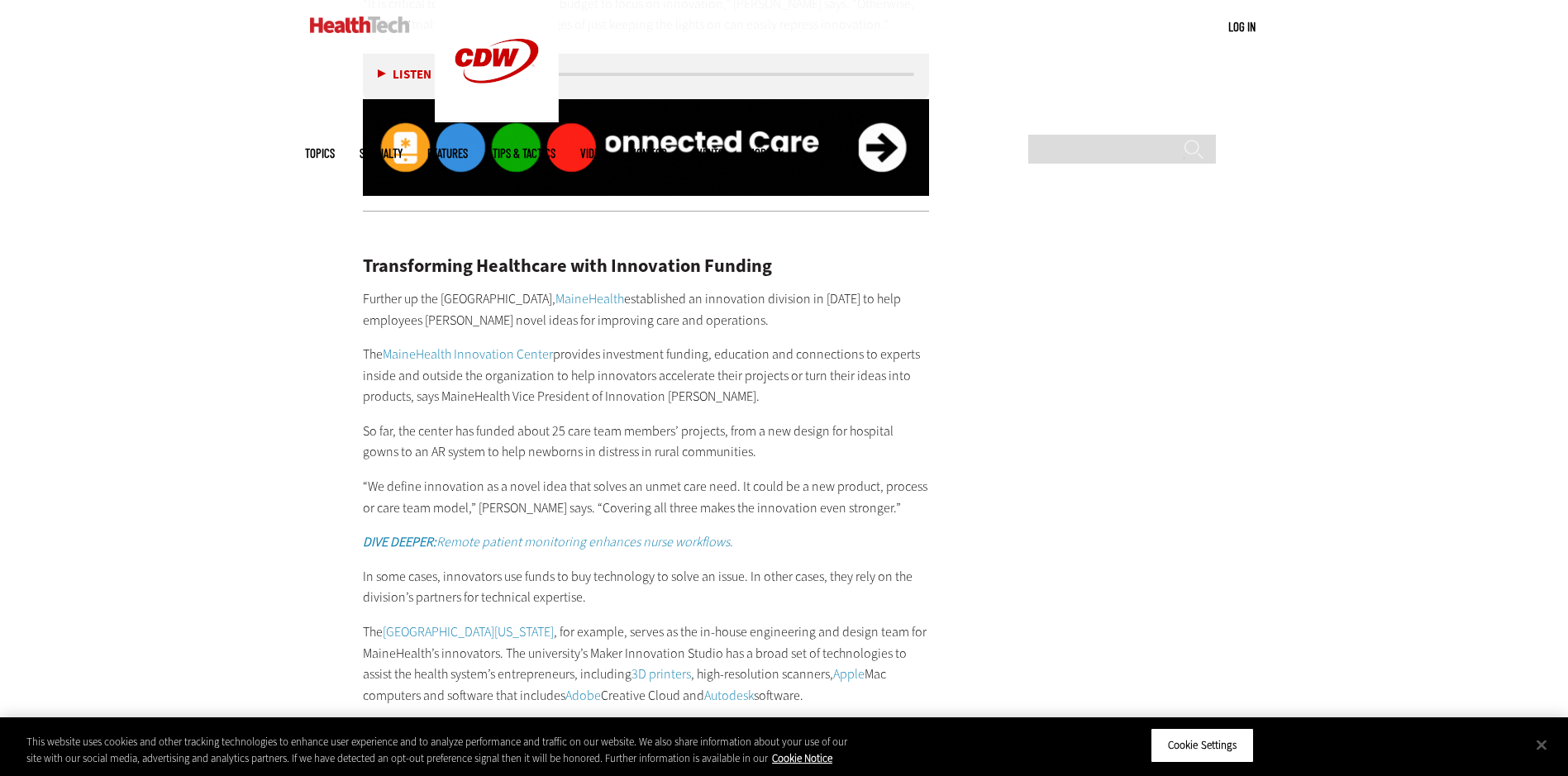
click at [484, 477] on p "“We define innovation as a novel idea that solves an unmet care need. It could …" at bounding box center [646, 498] width 567 height 43
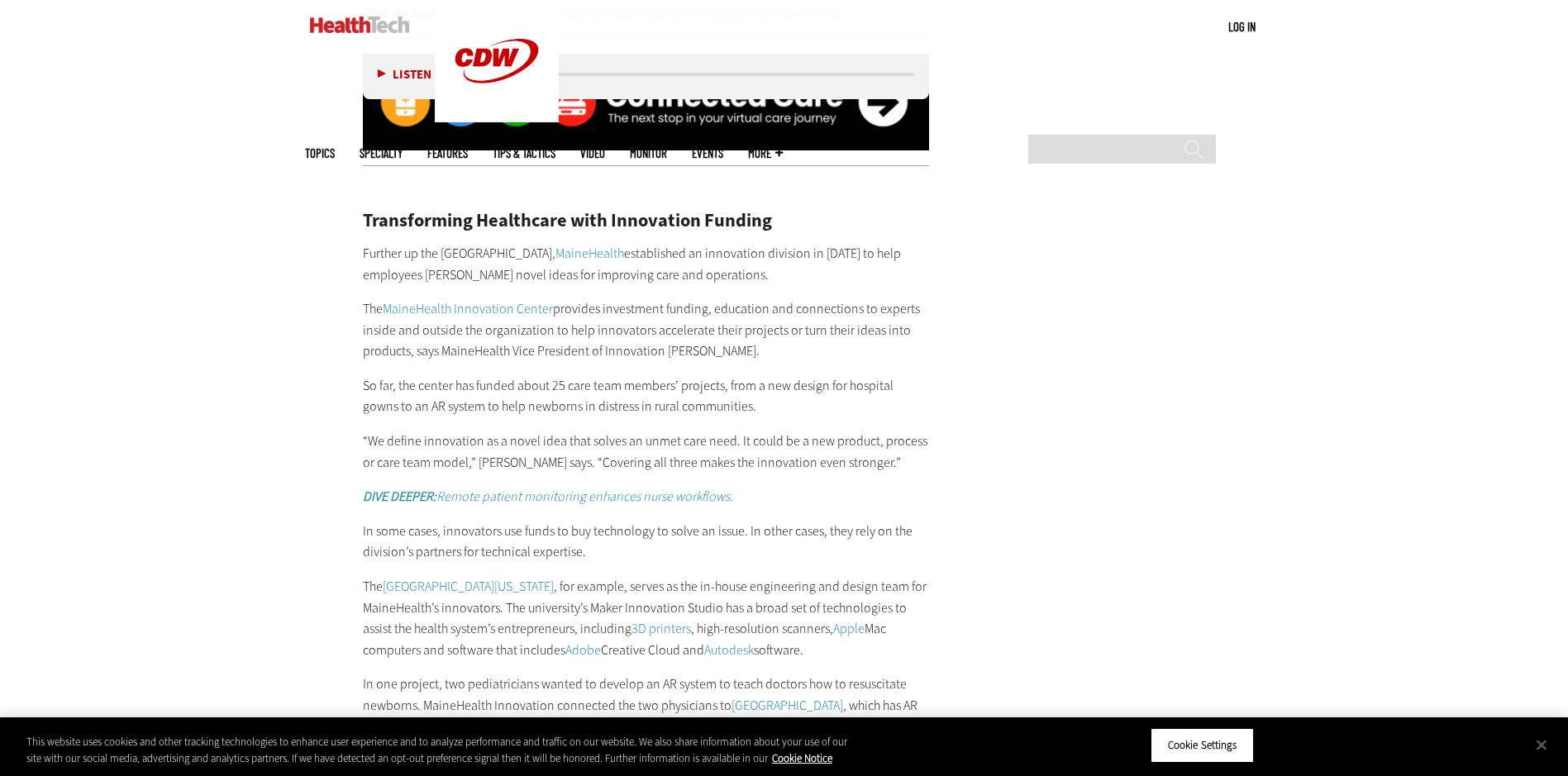
scroll to position [5044, 0]
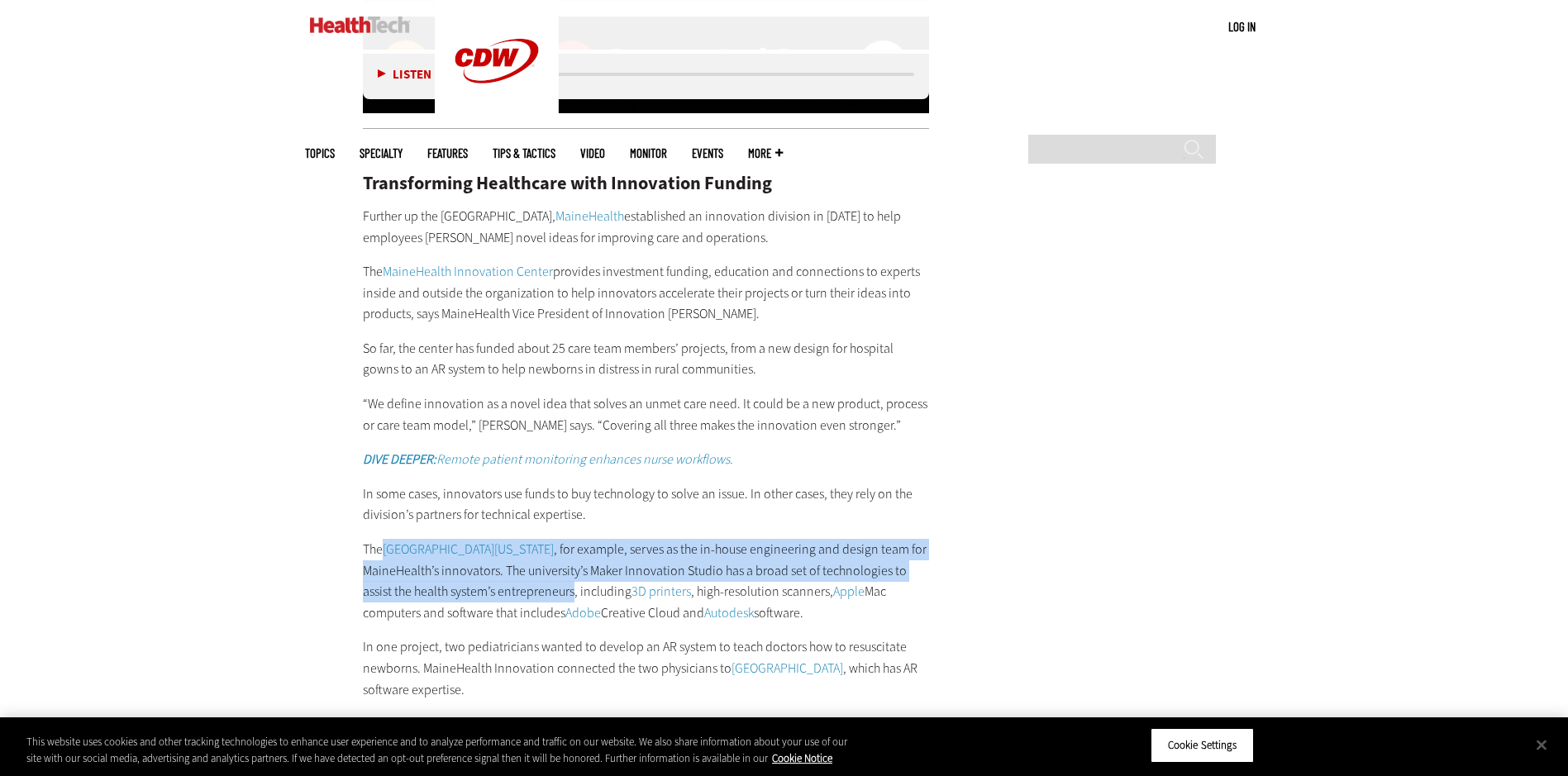
drag, startPoint x: 384, startPoint y: 464, endPoint x: 575, endPoint y: 508, distance: 196.0
click at [575, 539] on p "The [GEOGRAPHIC_DATA][US_STATE] , for example, serves as the in-house engineeri…" at bounding box center [646, 581] width 567 height 84
copy p "[GEOGRAPHIC_DATA][US_STATE] , for example, serves as the in-house engineering a…"
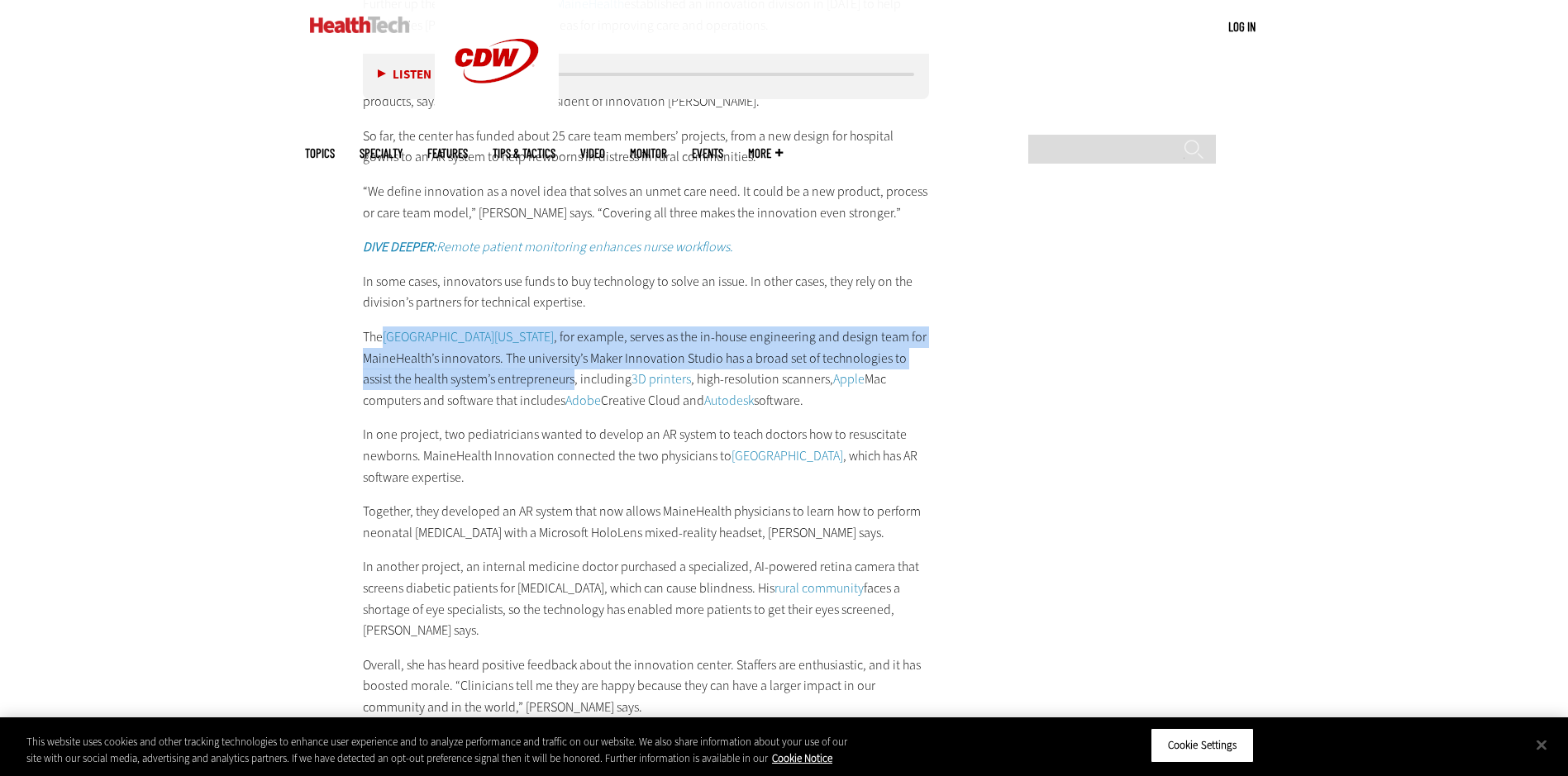
scroll to position [5374, 0]
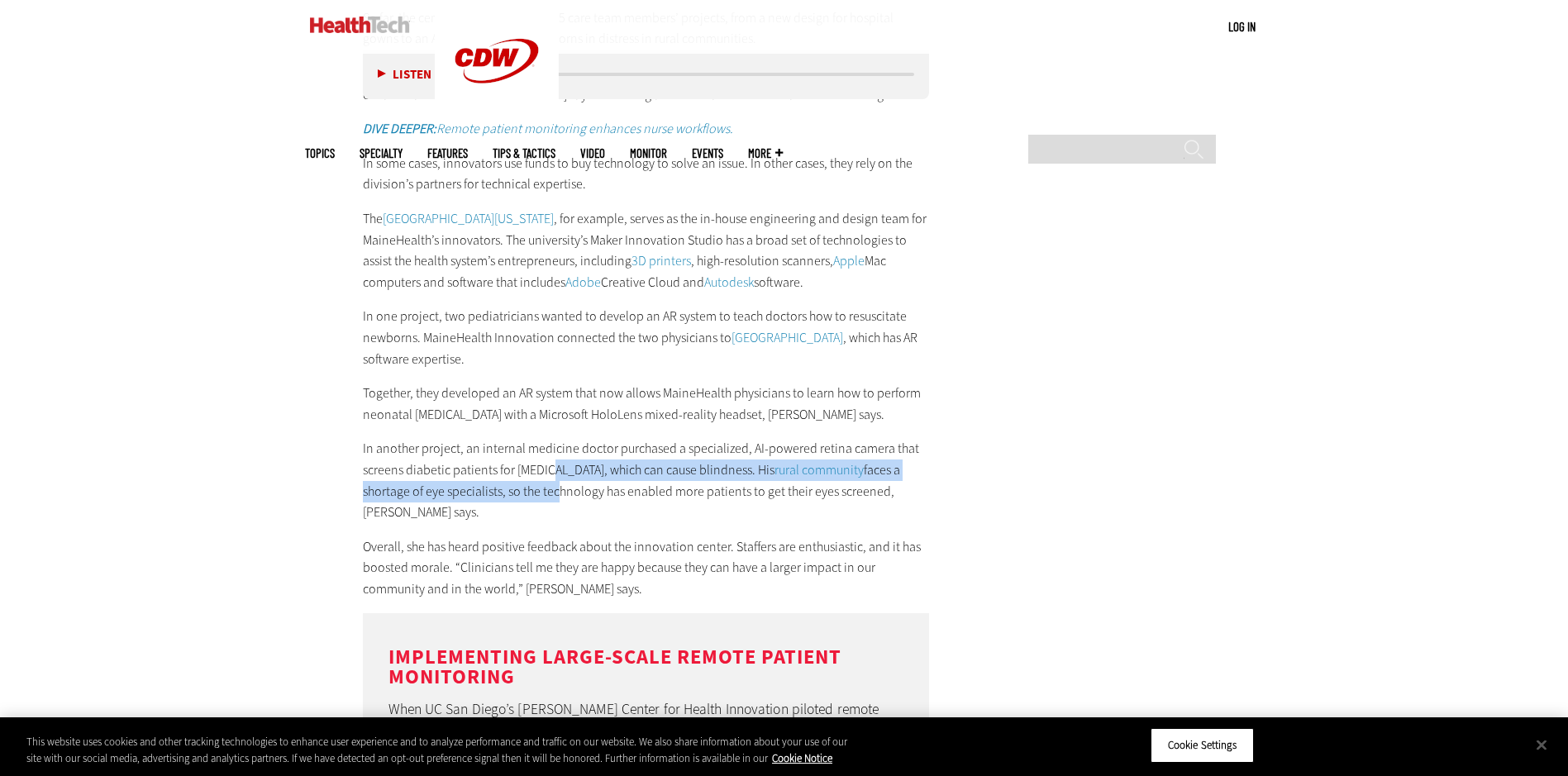
drag, startPoint x: 547, startPoint y: 386, endPoint x: 553, endPoint y: 399, distance: 14.3
click at [553, 438] on p "In another project, an internal medicine doctor purchased a specialized, AI-pow…" at bounding box center [646, 480] width 567 height 84
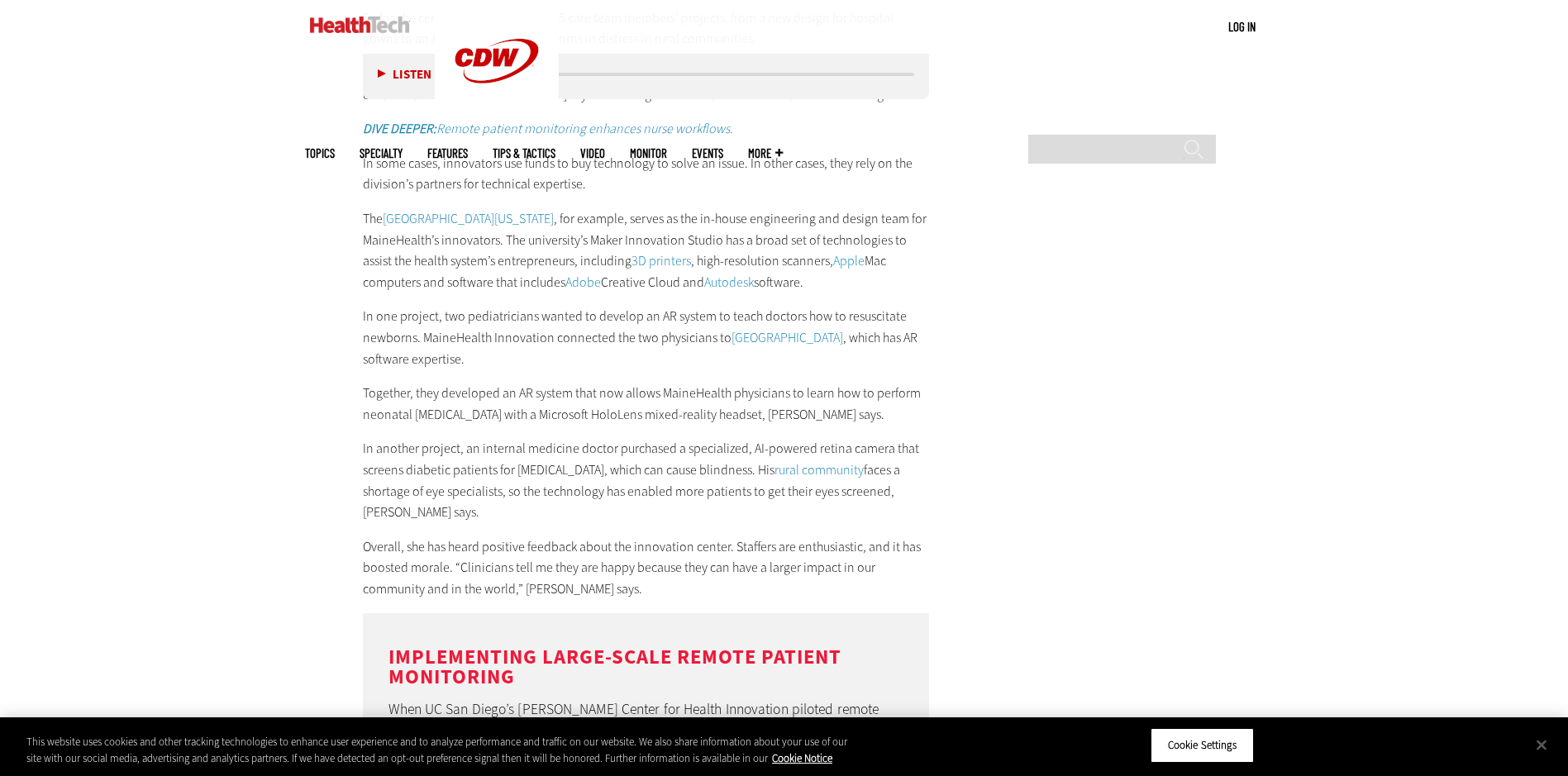
drag, startPoint x: 553, startPoint y: 399, endPoint x: 556, endPoint y: 415, distance: 16.3
click at [556, 438] on p "In another project, an internal medicine doctor purchased a specialized, AI-pow…" at bounding box center [646, 480] width 567 height 84
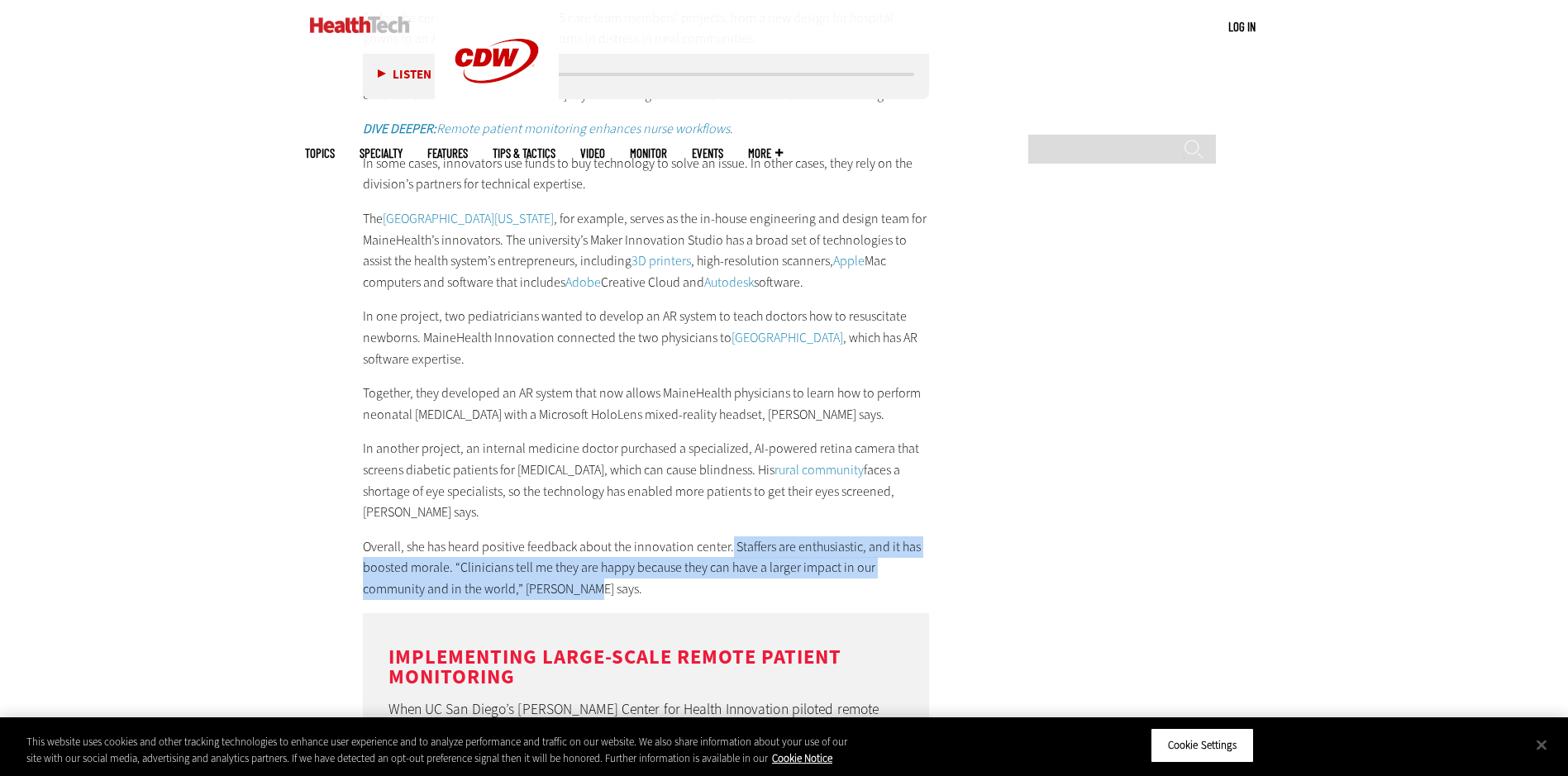
drag, startPoint x: 730, startPoint y: 462, endPoint x: 699, endPoint y: 507, distance: 54.6
click at [699, 537] on p "Overall, she has heard positive feedback about the innovation center. Staffers …" at bounding box center [646, 569] width 567 height 64
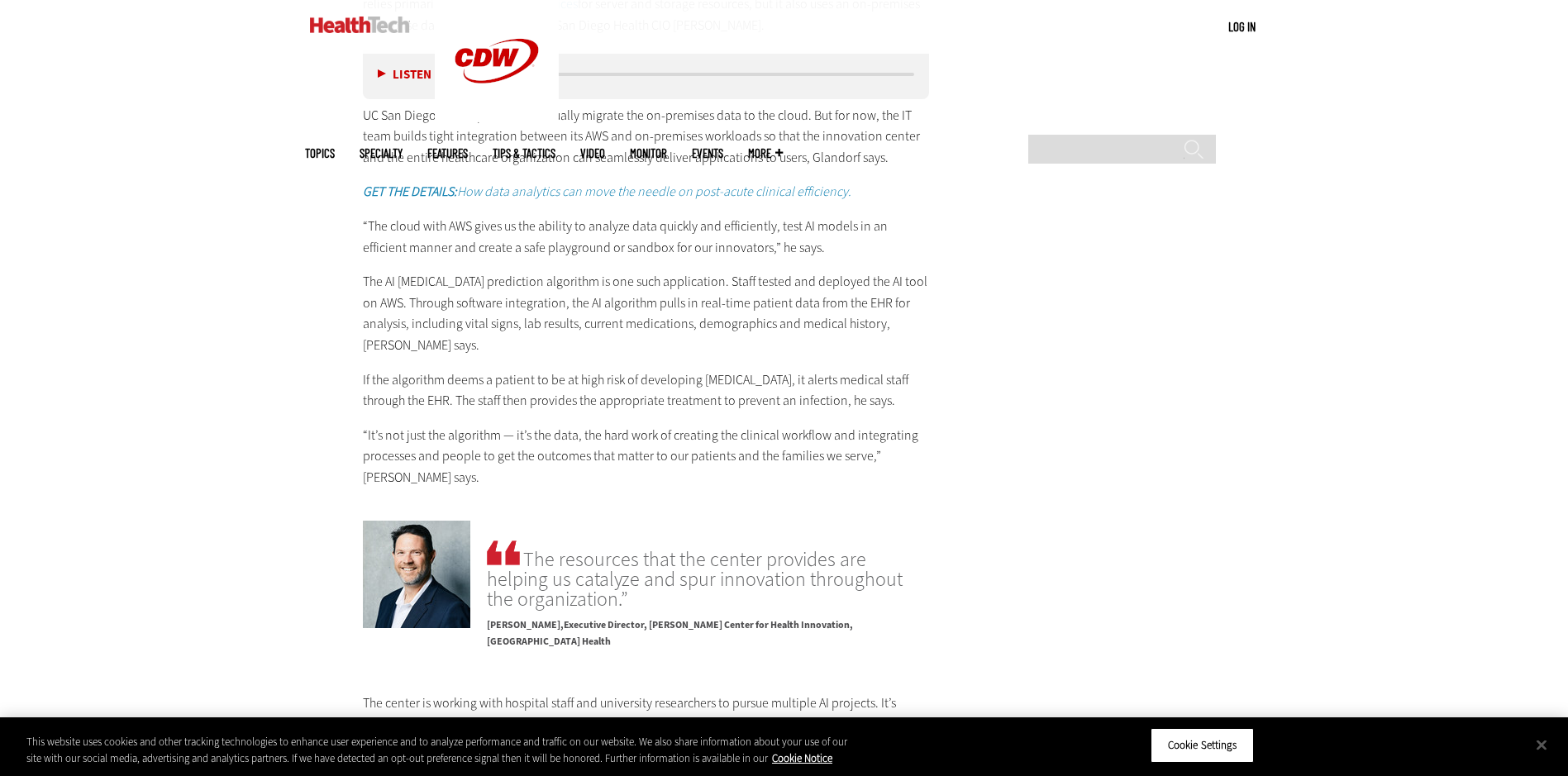
scroll to position [2563, 0]
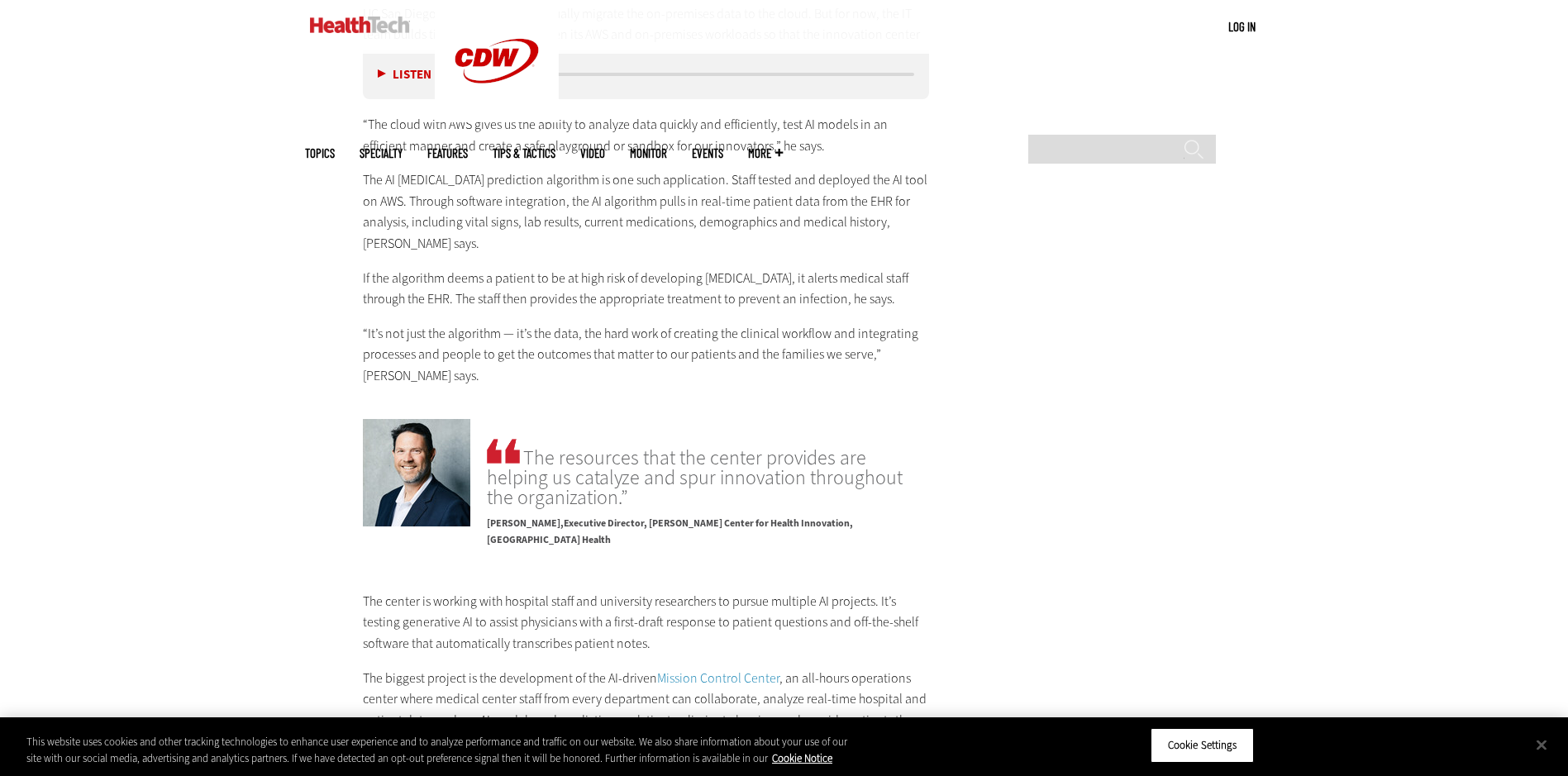
click at [472, 244] on div "UC San Diego Health Embraces AI UC San Diego Health’s innovation center takes a…" at bounding box center [646, 113] width 567 height 547
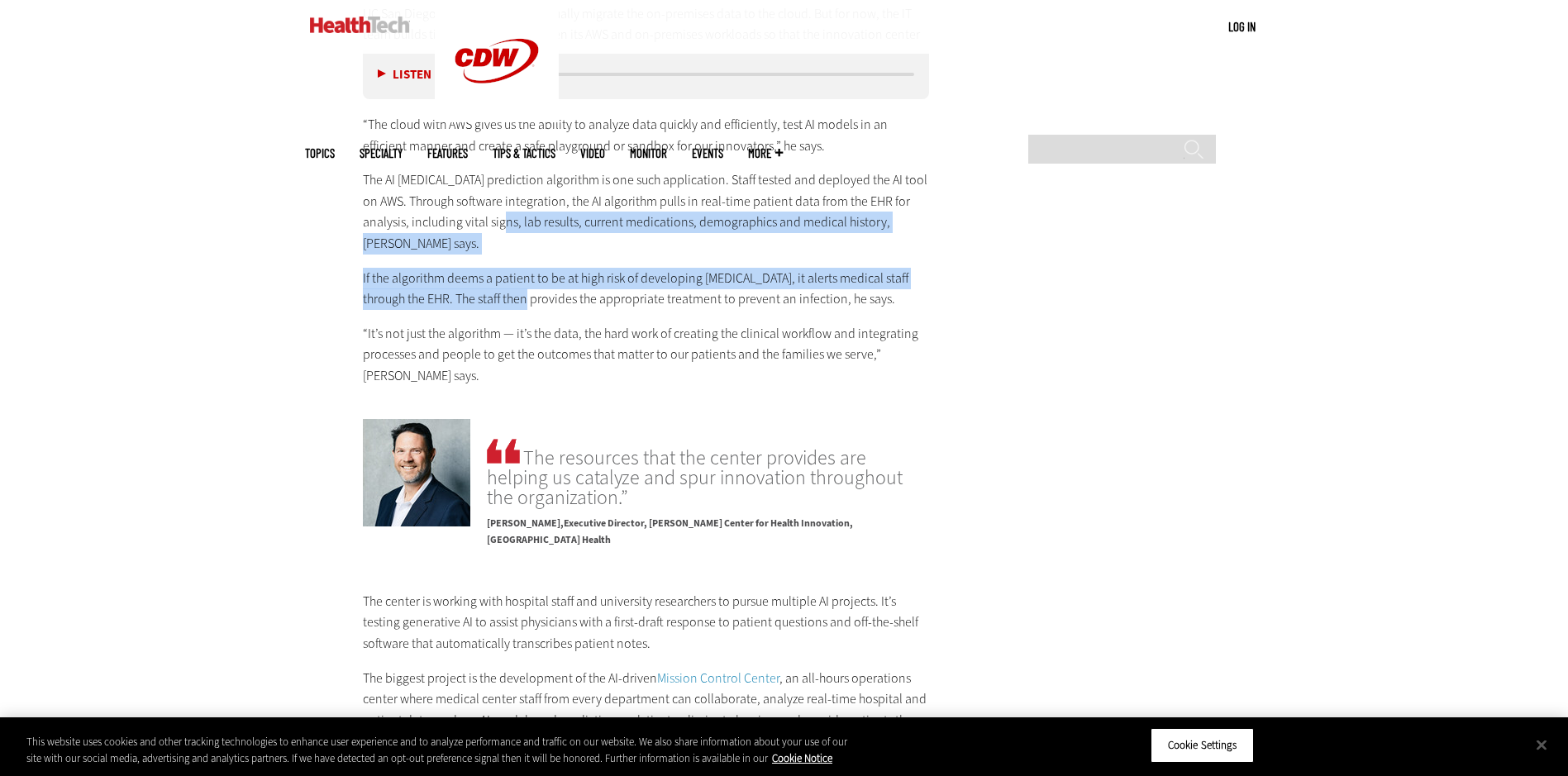
drag, startPoint x: 490, startPoint y: 219, endPoint x: 506, endPoint y: 278, distance: 61.1
click at [506, 278] on div "UC San Diego Health Embraces AI UC San Diego Health’s innovation center takes a…" at bounding box center [646, 113] width 567 height 547
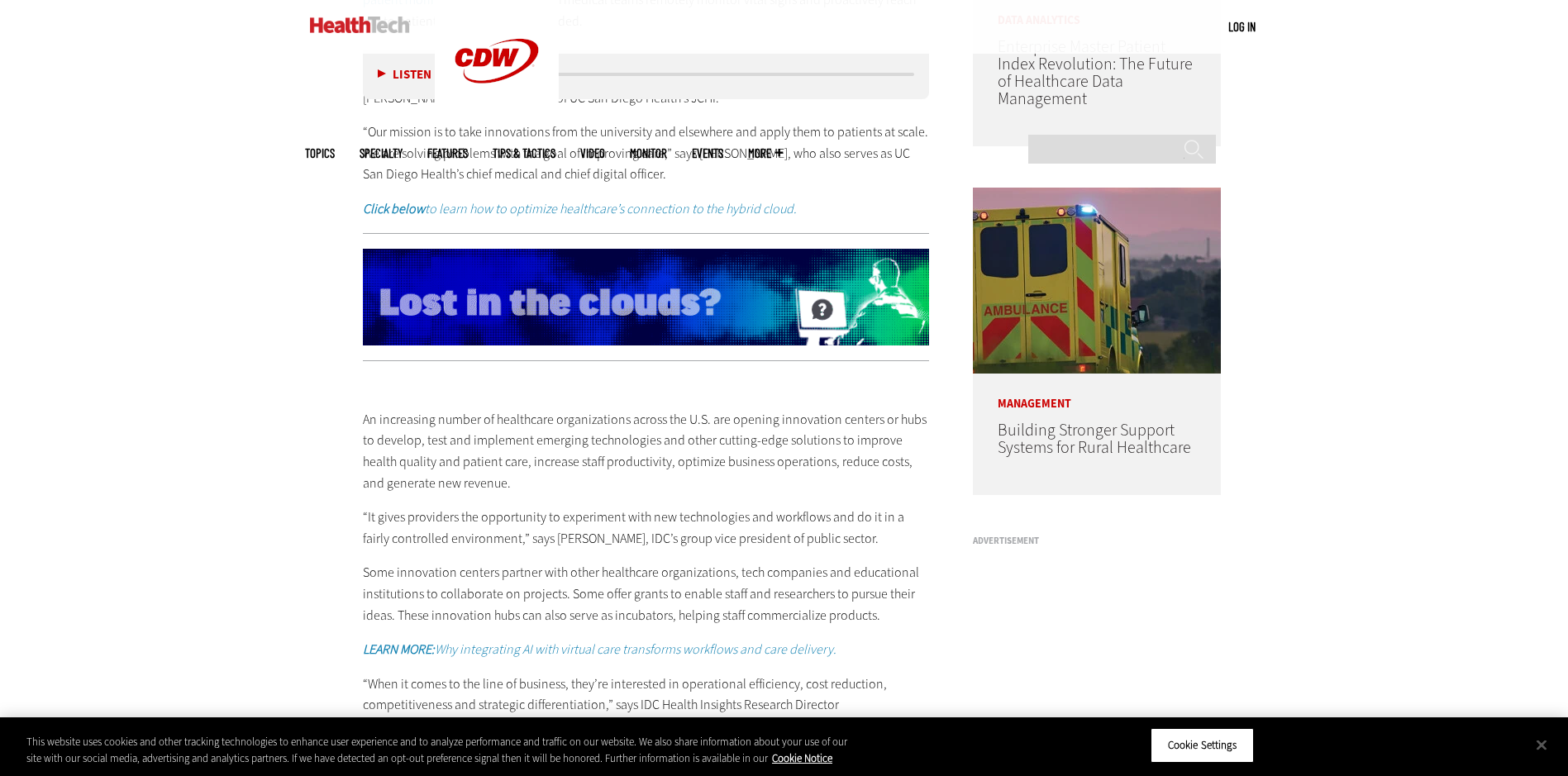
scroll to position [1406, 0]
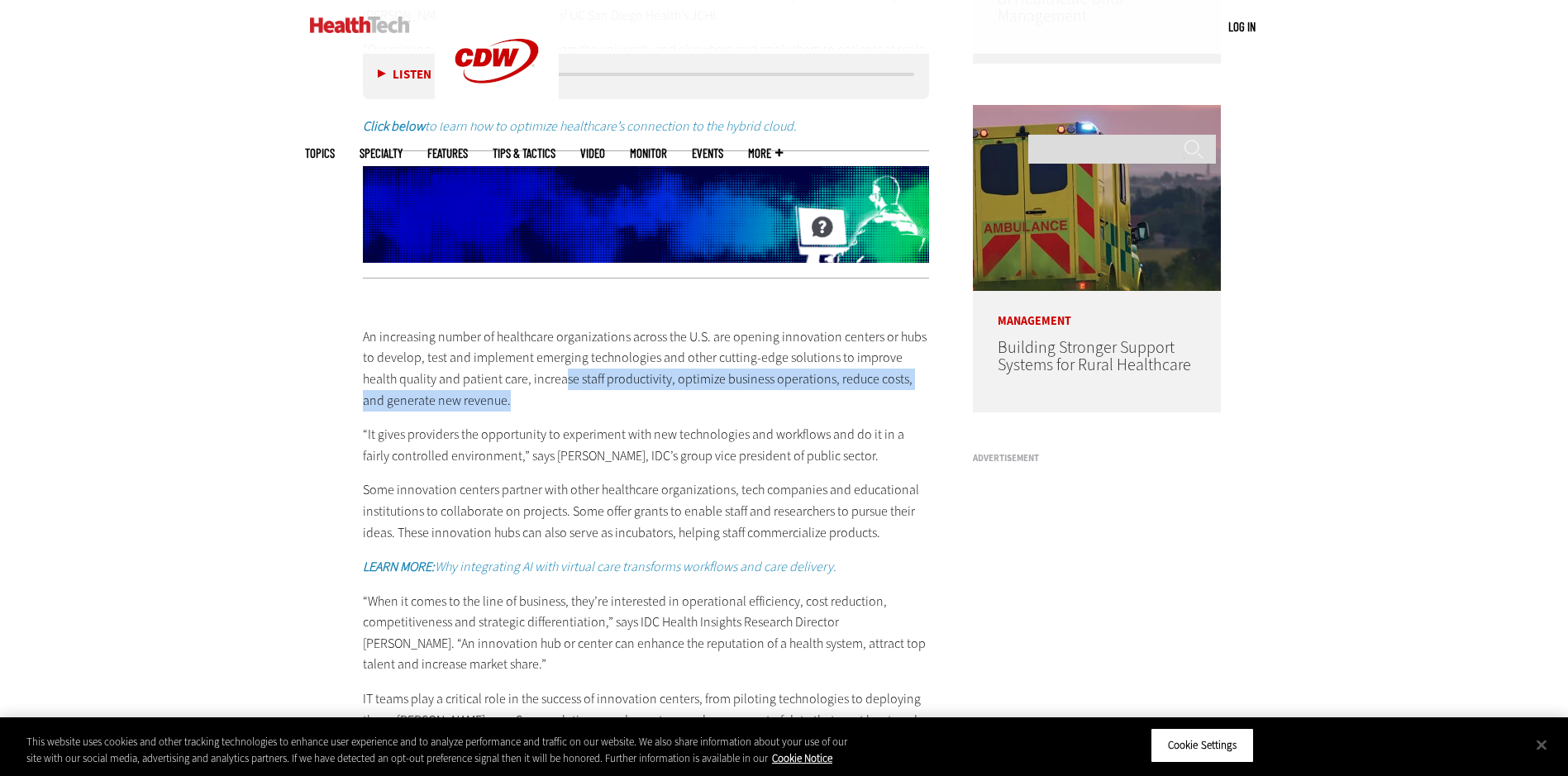
drag, startPoint x: 524, startPoint y: 380, endPoint x: 530, endPoint y: 398, distance: 19.0
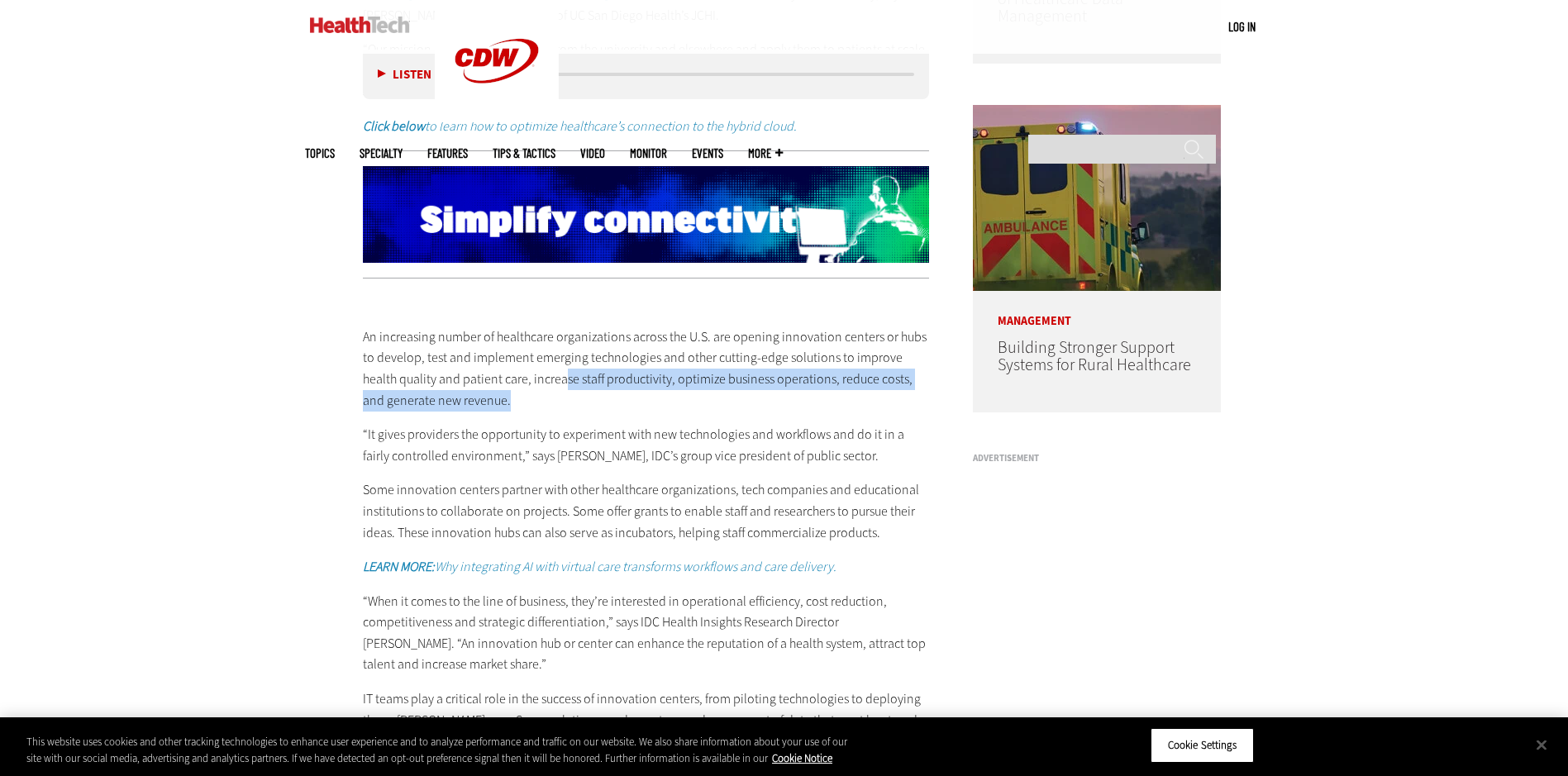
click at [530, 398] on p "An increasing number of healthcare organizations across the U.S. are opening in…" at bounding box center [646, 369] width 567 height 84
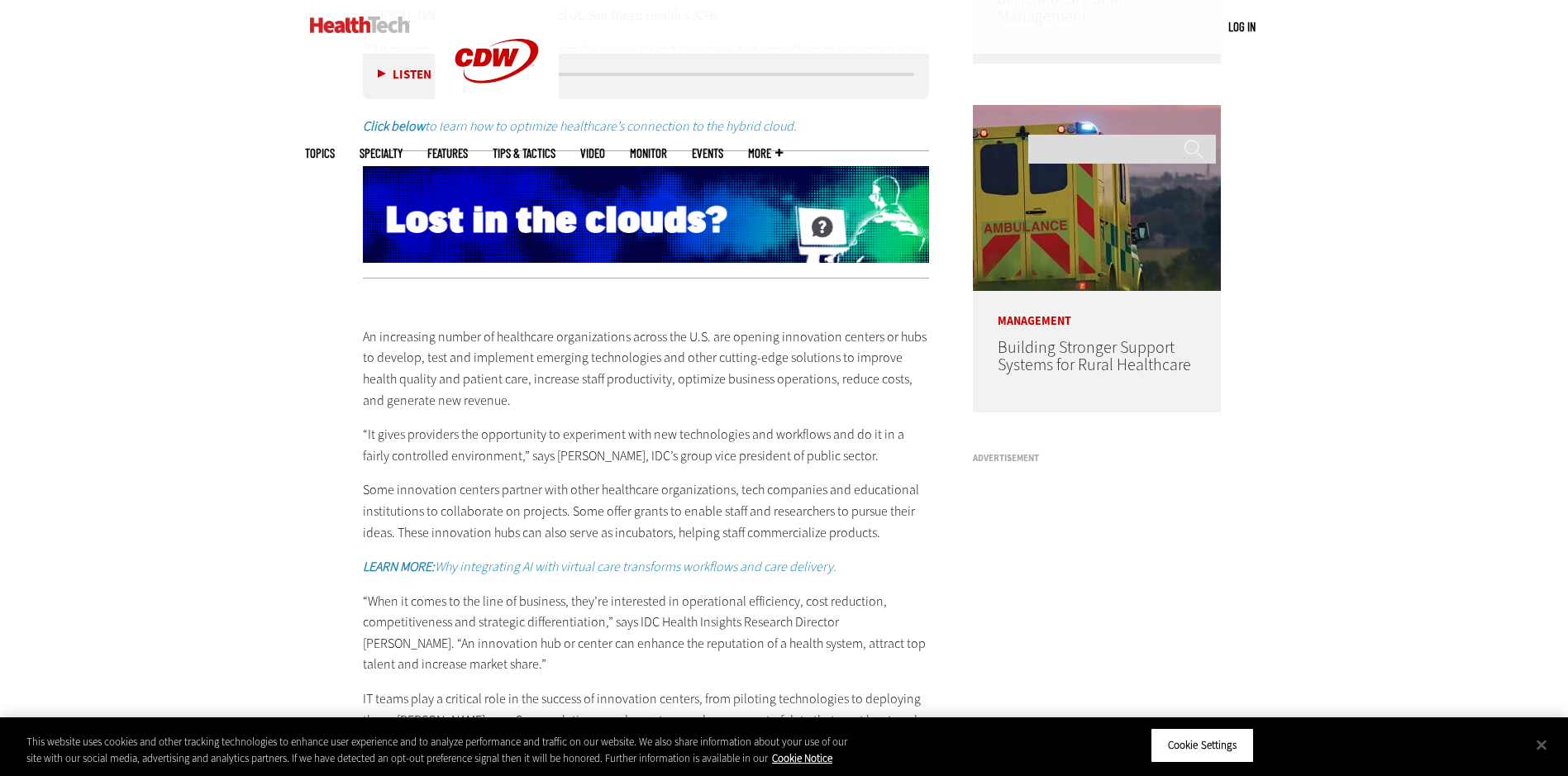
drag, startPoint x: 530, startPoint y: 398, endPoint x: 503, endPoint y: 413, distance: 30.9
click at [503, 413] on div "An increasing number of healthcare organizations across the U.S. are opening in…" at bounding box center [646, 539] width 567 height 494
drag, startPoint x: 570, startPoint y: 508, endPoint x: 850, endPoint y: 561, distance: 285.0
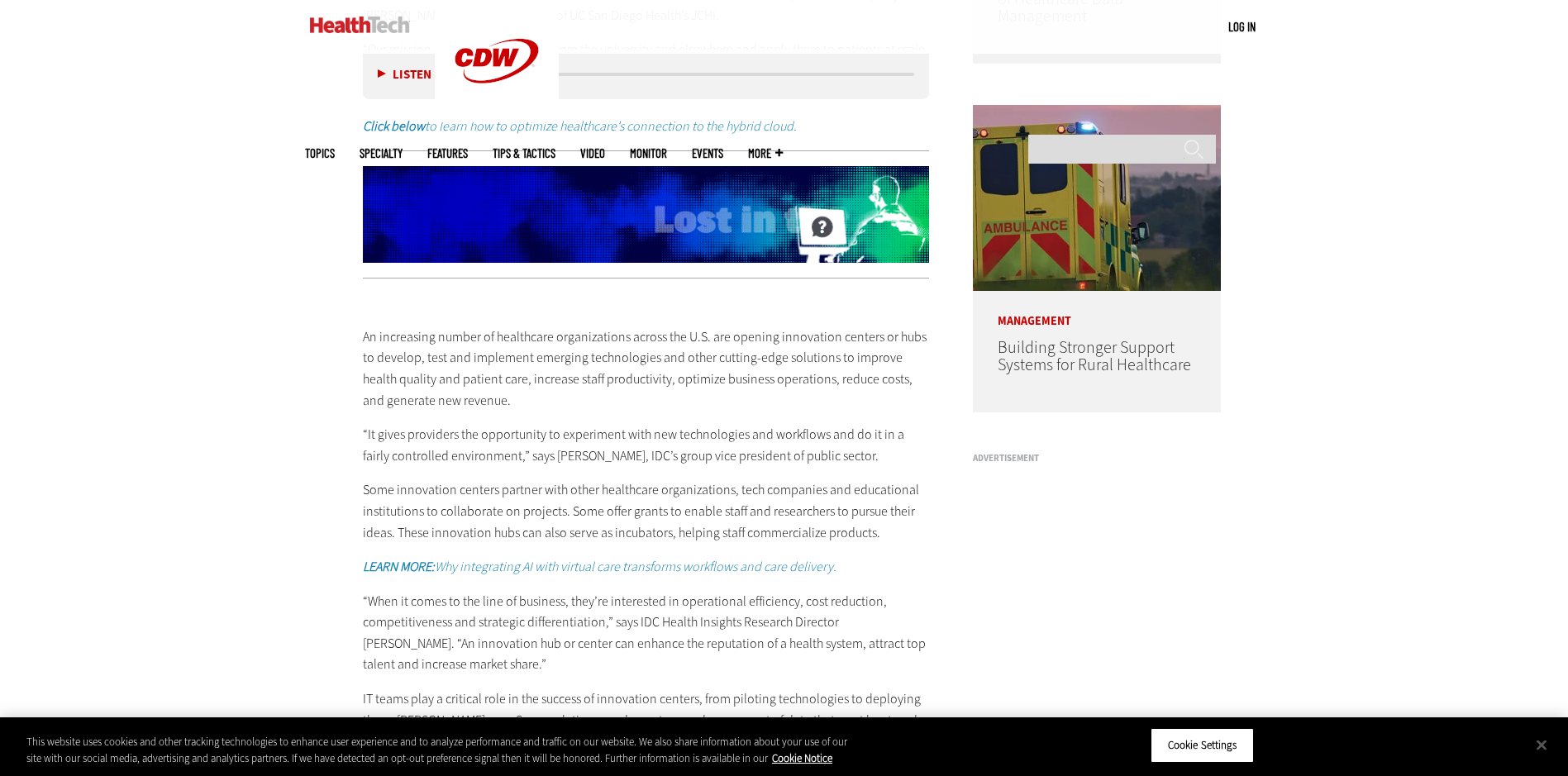
click at [850, 560] on div "An increasing number of healthcare organizations across the U.S. are opening in…" at bounding box center [646, 539] width 567 height 494
